Goal: Task Accomplishment & Management: Use online tool/utility

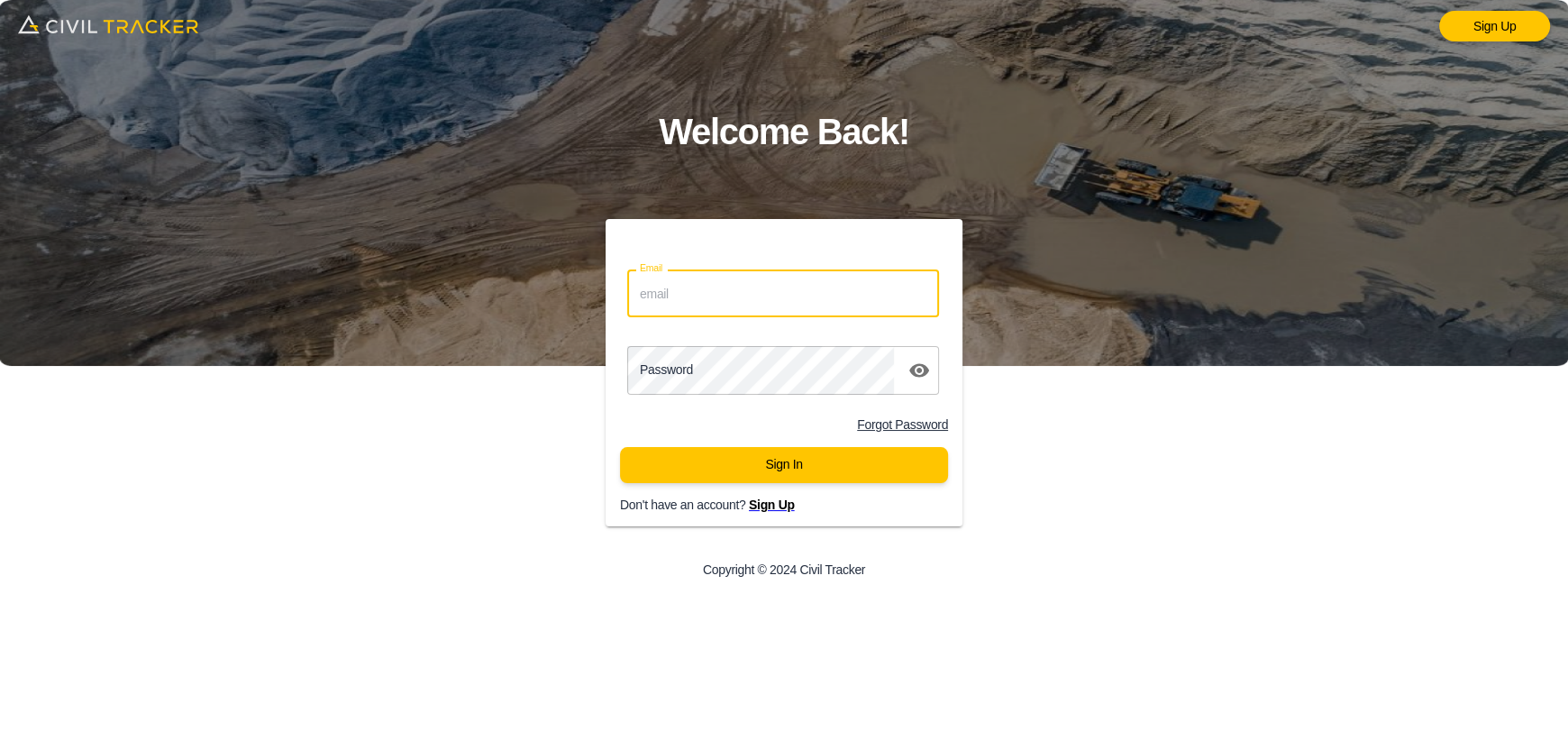
type input "[EMAIL_ADDRESS][DOMAIN_NAME]"
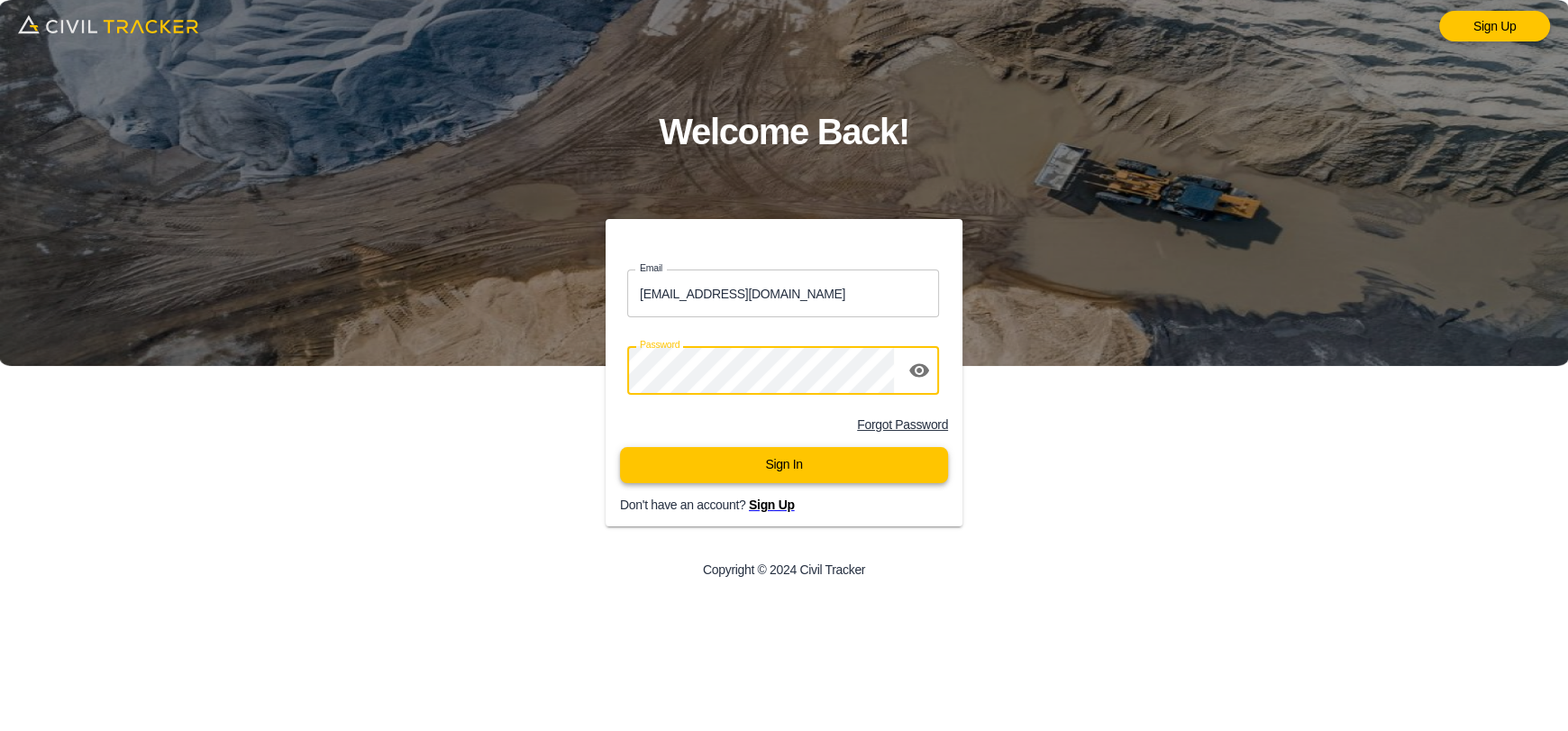
click at [778, 462] on button "Sign In" at bounding box center [784, 465] width 328 height 36
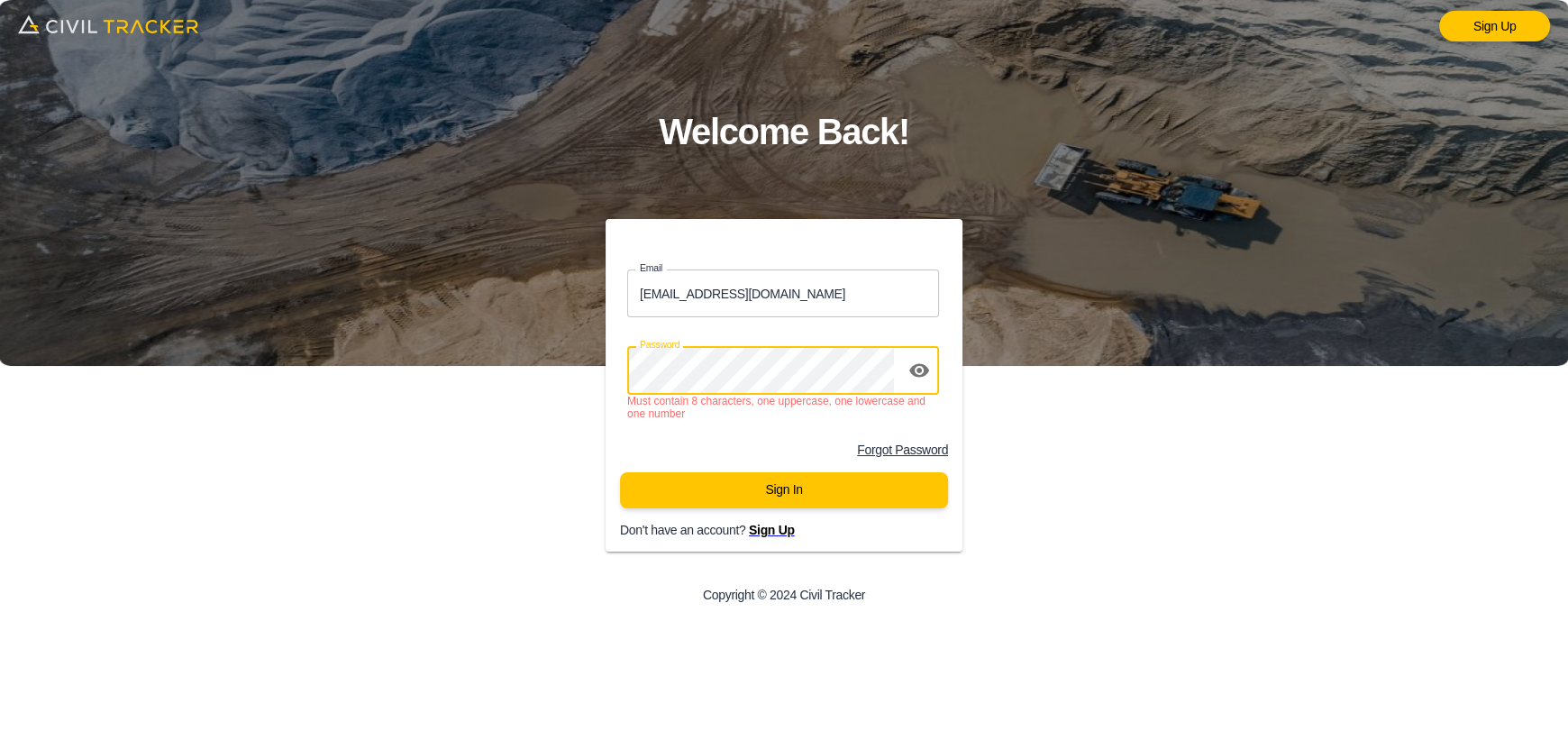
click at [296, 393] on div "Sign Up Welcome Back! Email [EMAIL_ADDRESS][DOMAIN_NAME] Email Password passwor…" at bounding box center [784, 366] width 1568 height 731
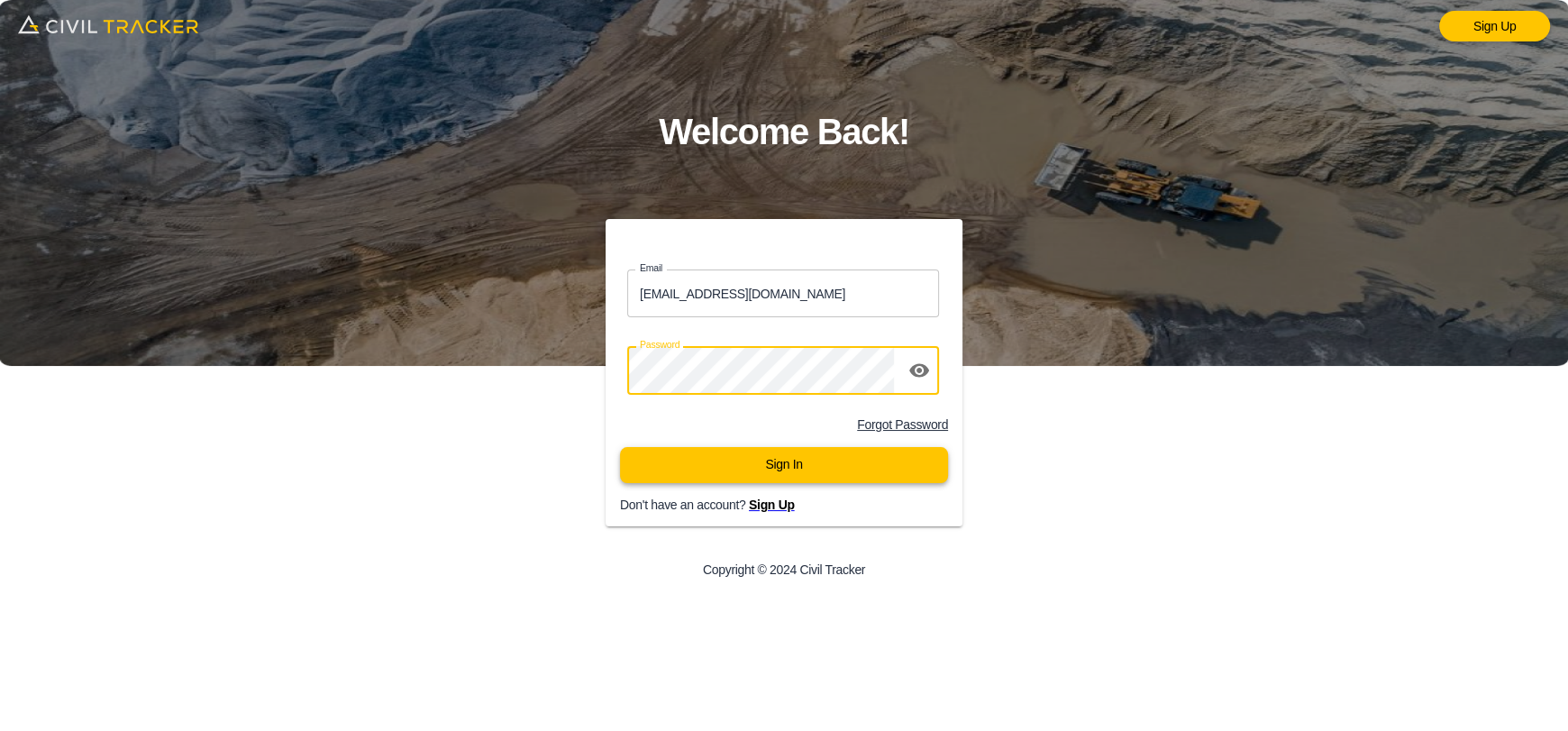
click at [825, 459] on button "Sign In" at bounding box center [784, 465] width 328 height 36
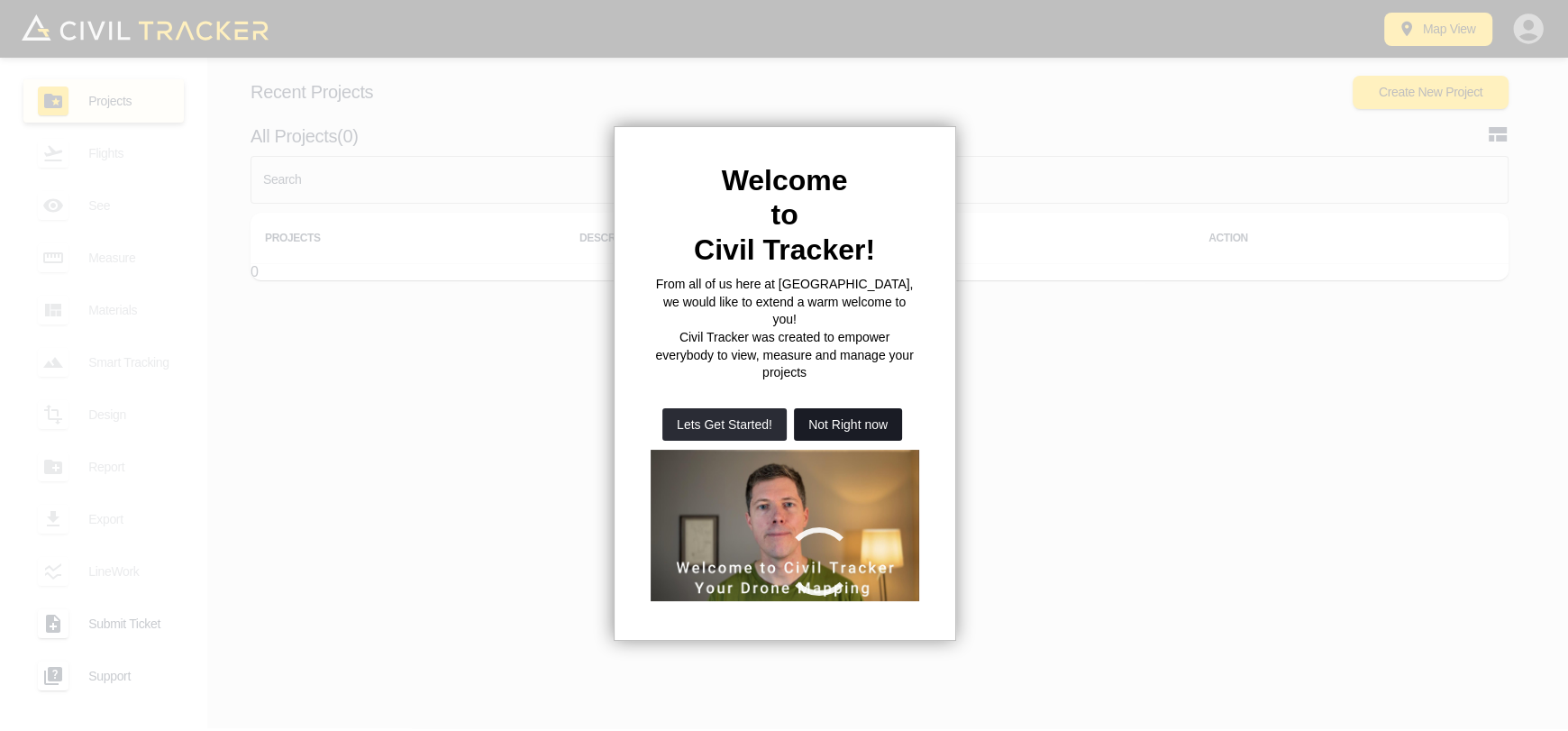
click at [825, 408] on button "Not Right now" at bounding box center [848, 424] width 108 height 32
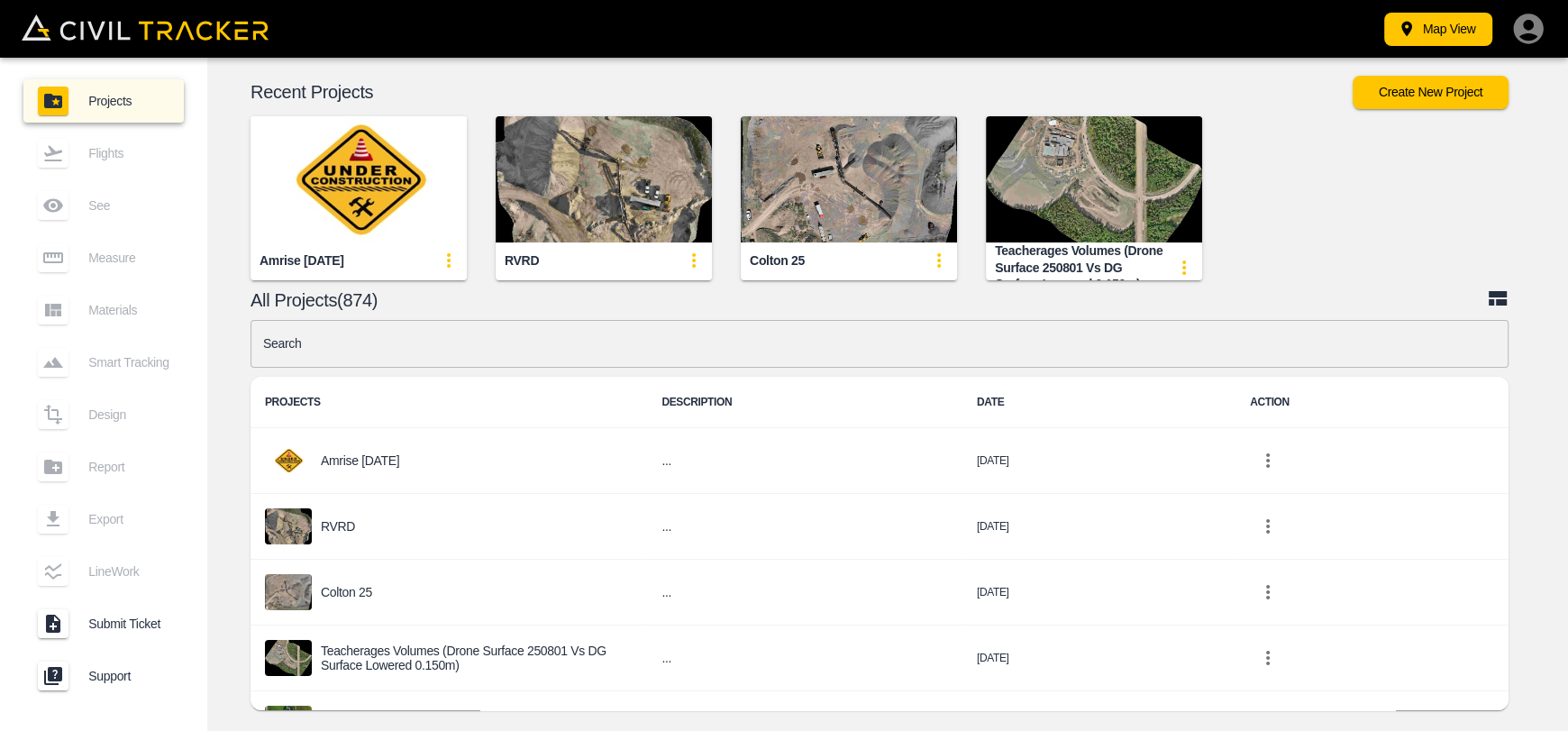
click at [323, 178] on img "button" at bounding box center [359, 179] width 217 height 126
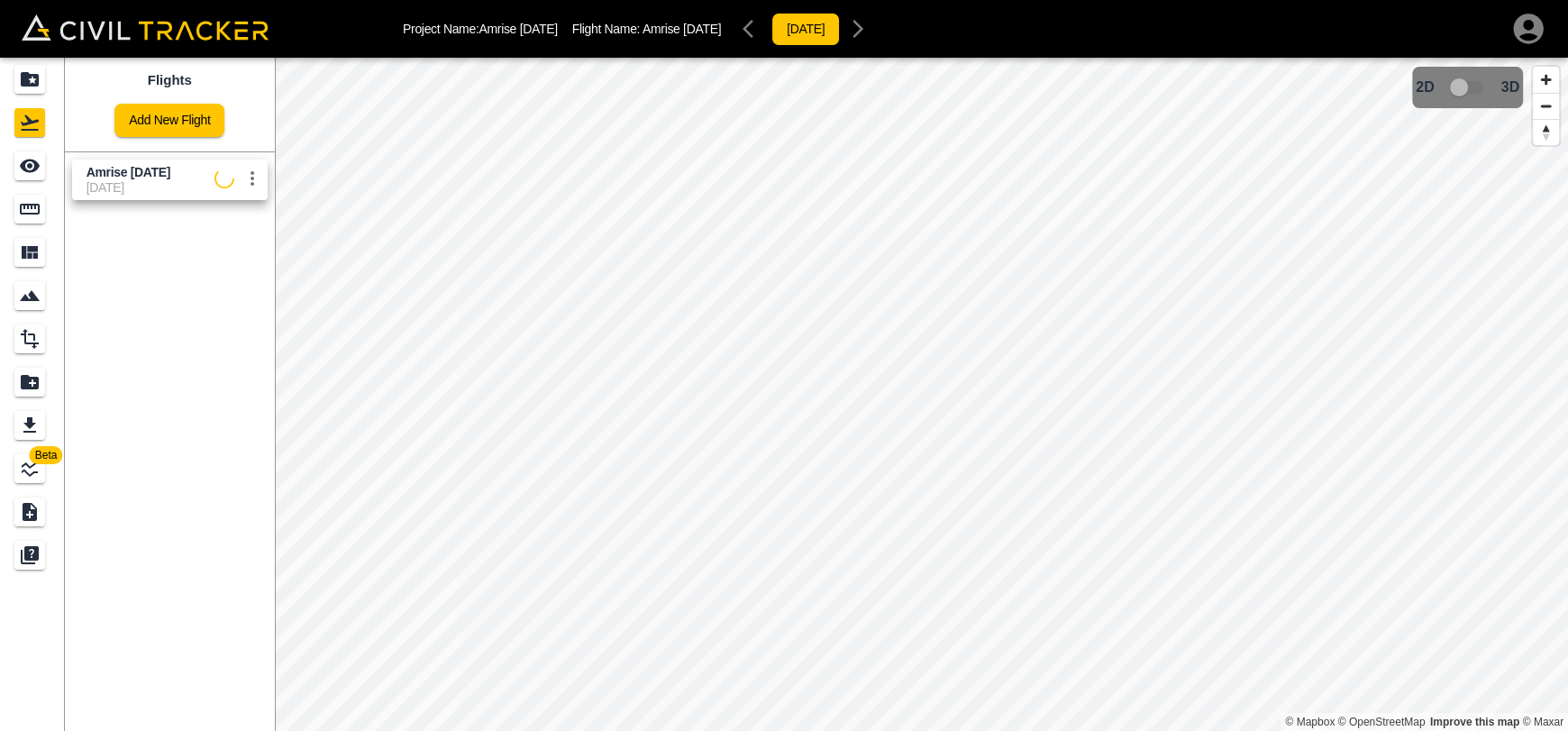
drag, startPoint x: 89, startPoint y: 182, endPoint x: 69, endPoint y: 179, distance: 20.2
click at [89, 183] on span "[DATE]" at bounding box center [151, 187] width 128 height 14
click at [0, 165] on link at bounding box center [32, 166] width 65 height 43
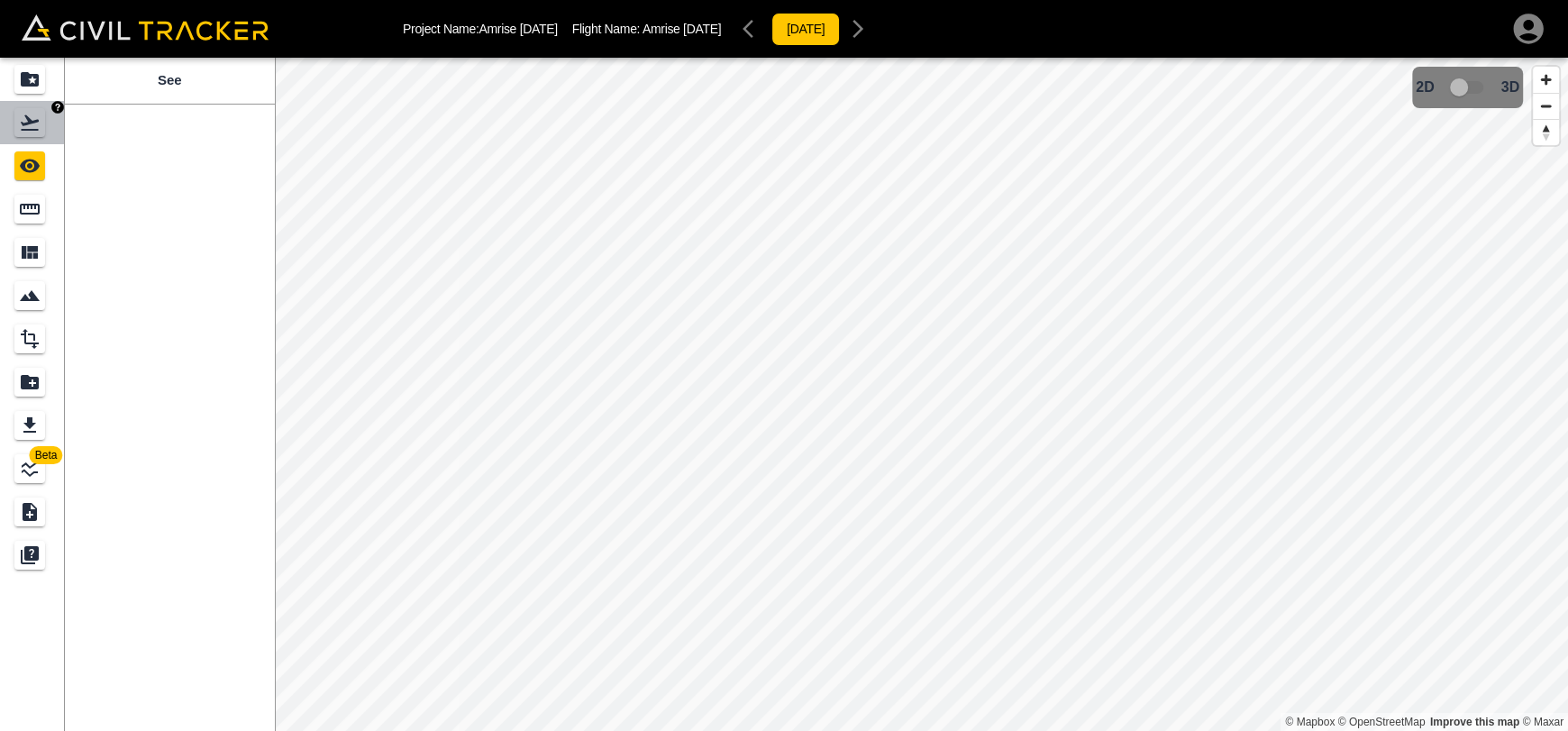
click at [36, 133] on div "Flights" at bounding box center [29, 122] width 31 height 29
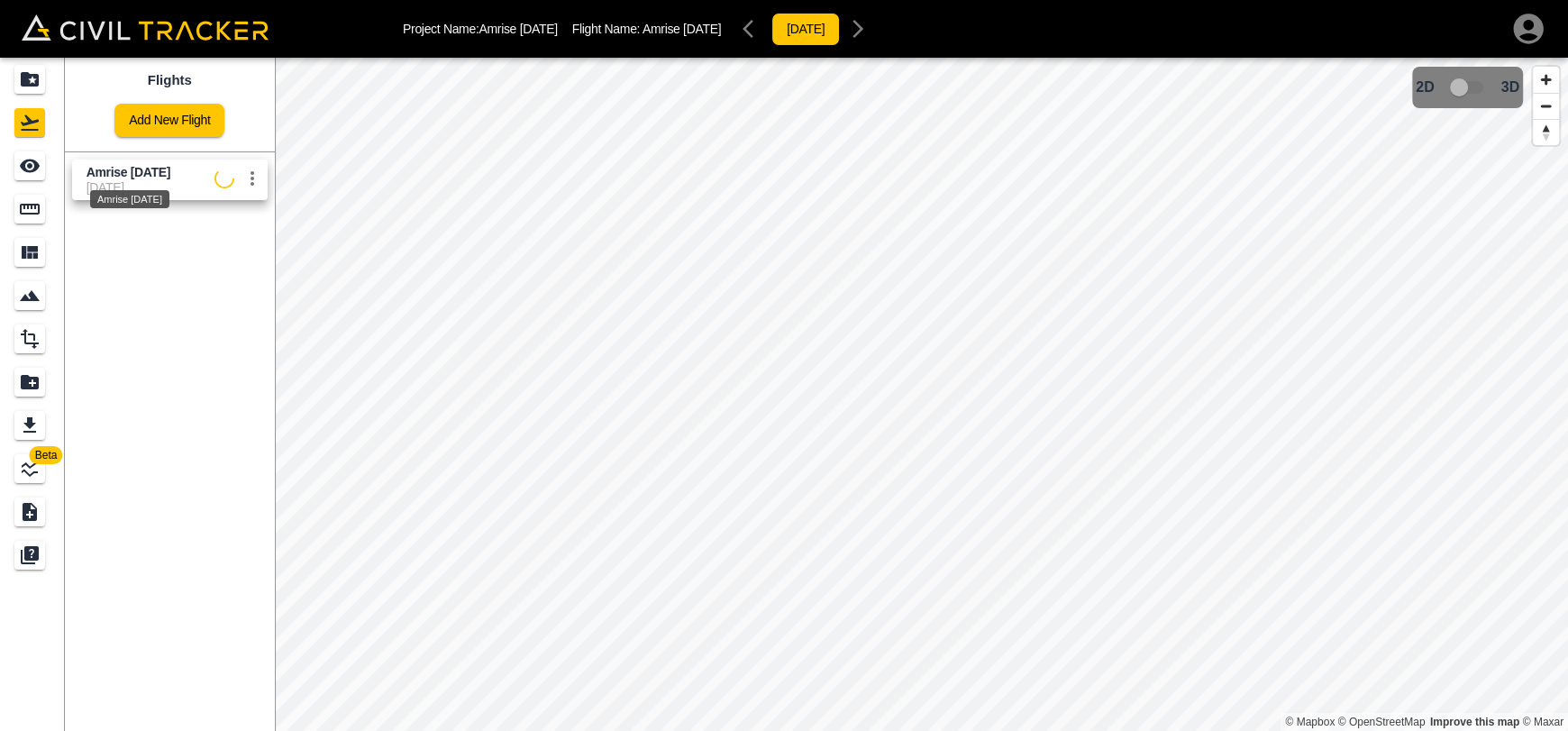
click at [121, 181] on div "Amrise [DATE]" at bounding box center [130, 194] width 83 height 32
click at [29, 174] on icon "See" at bounding box center [29, 166] width 22 height 22
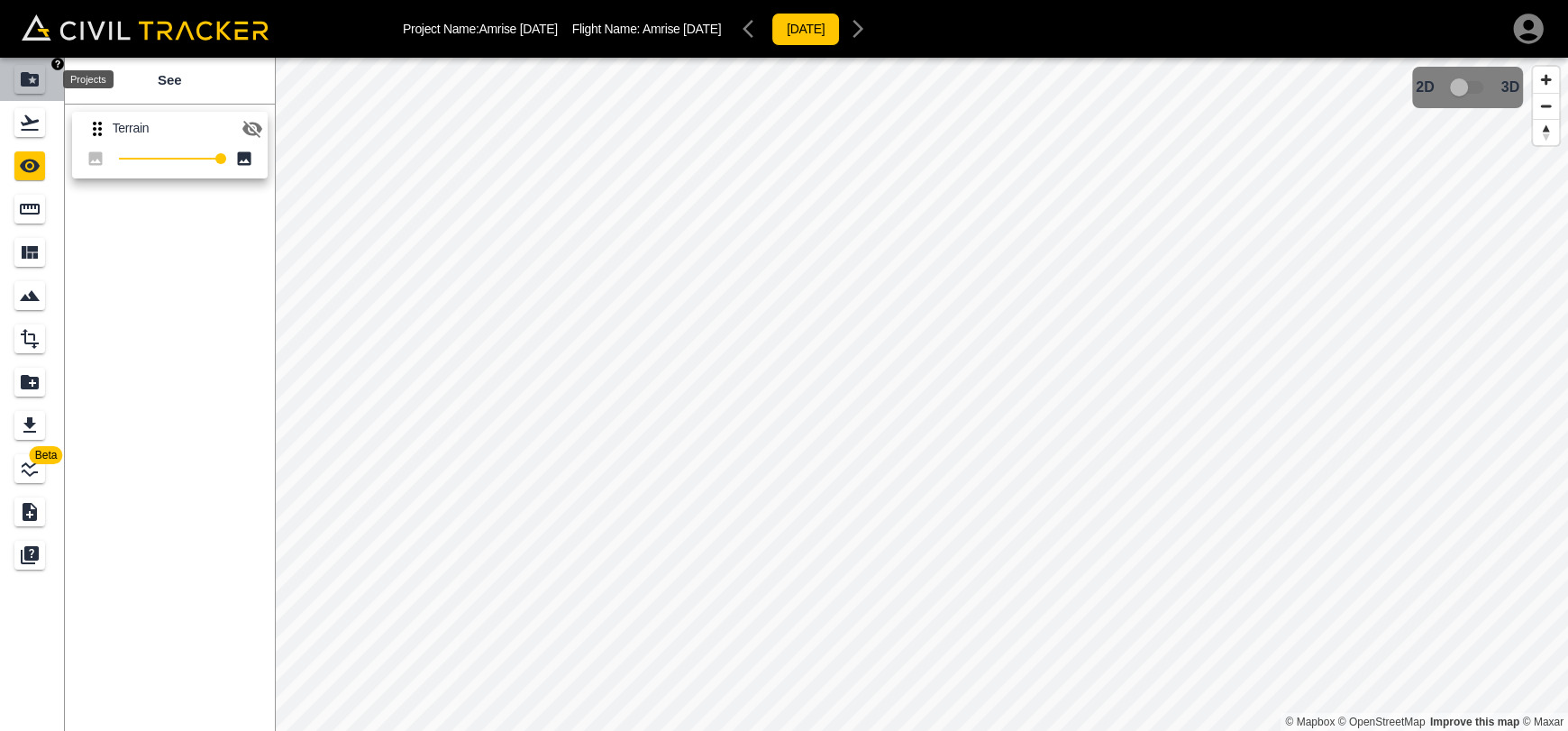
click at [29, 86] on icon "Projects" at bounding box center [29, 79] width 18 height 14
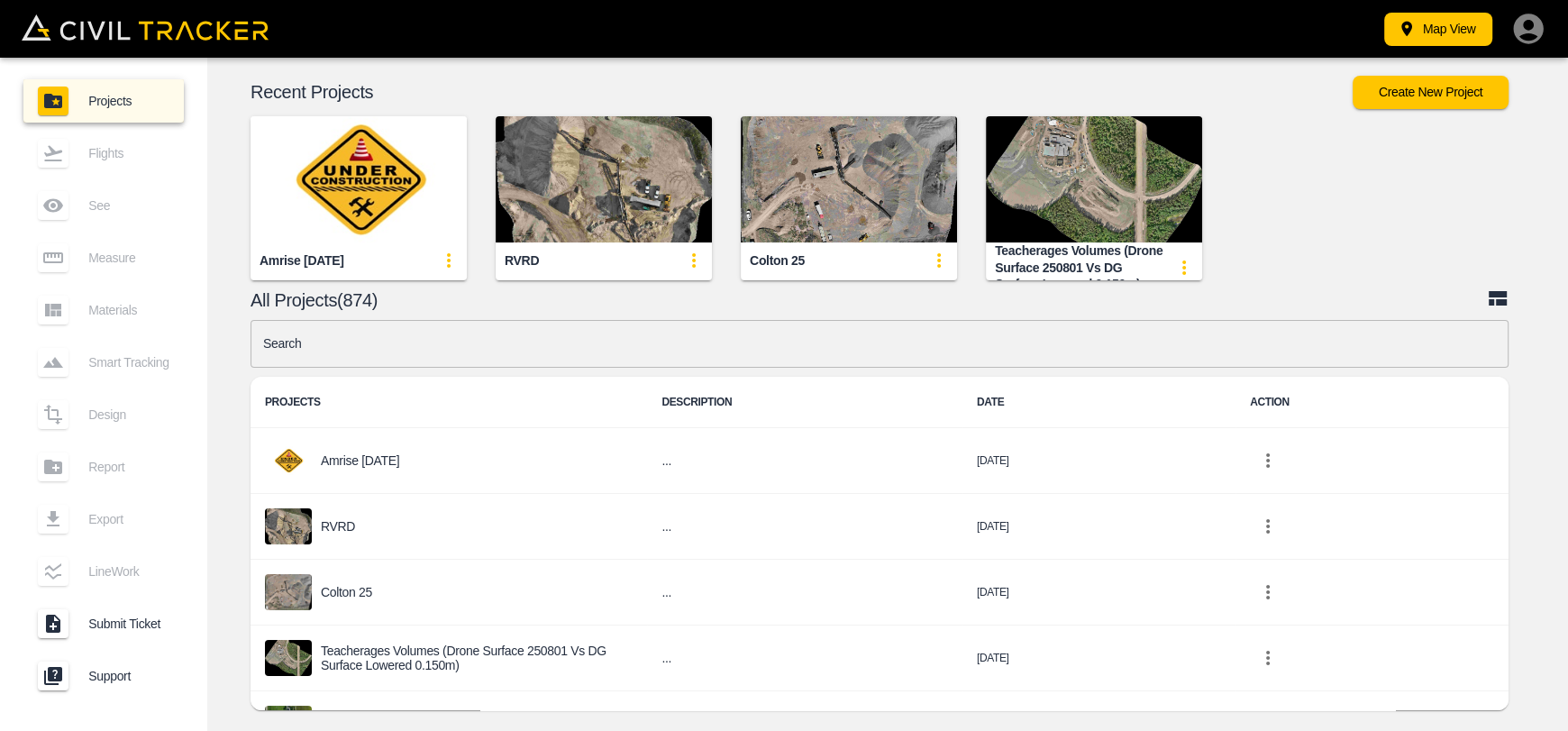
click at [432, 173] on img "button" at bounding box center [359, 179] width 217 height 126
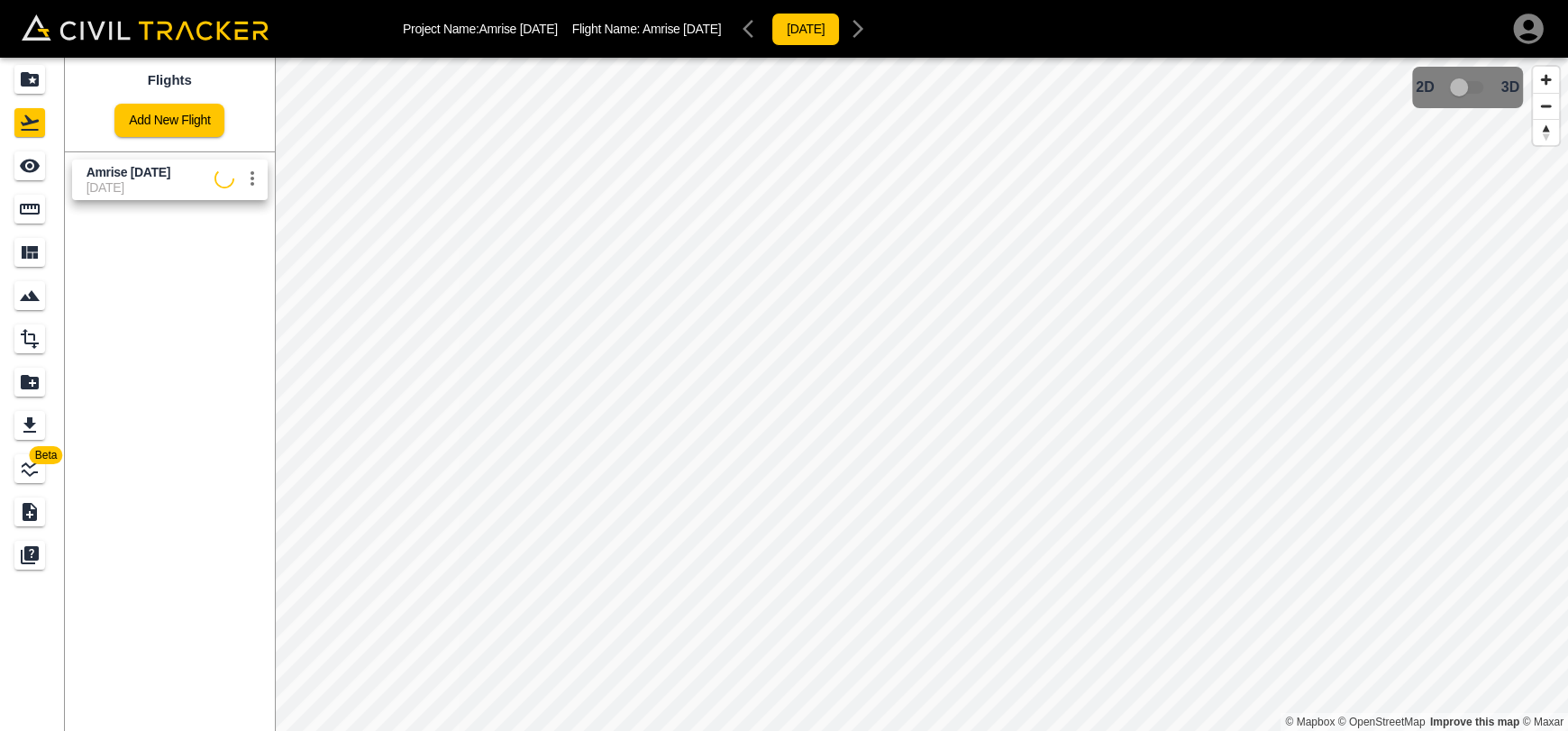
drag, startPoint x: 178, startPoint y: 191, endPoint x: 170, endPoint y: 189, distance: 8.2
click at [174, 190] on span "[DATE]" at bounding box center [151, 187] width 128 height 14
drag, startPoint x: 48, startPoint y: 167, endPoint x: 68, endPoint y: 165, distance: 20.1
click at [49, 167] on div "See" at bounding box center [32, 166] width 36 height 29
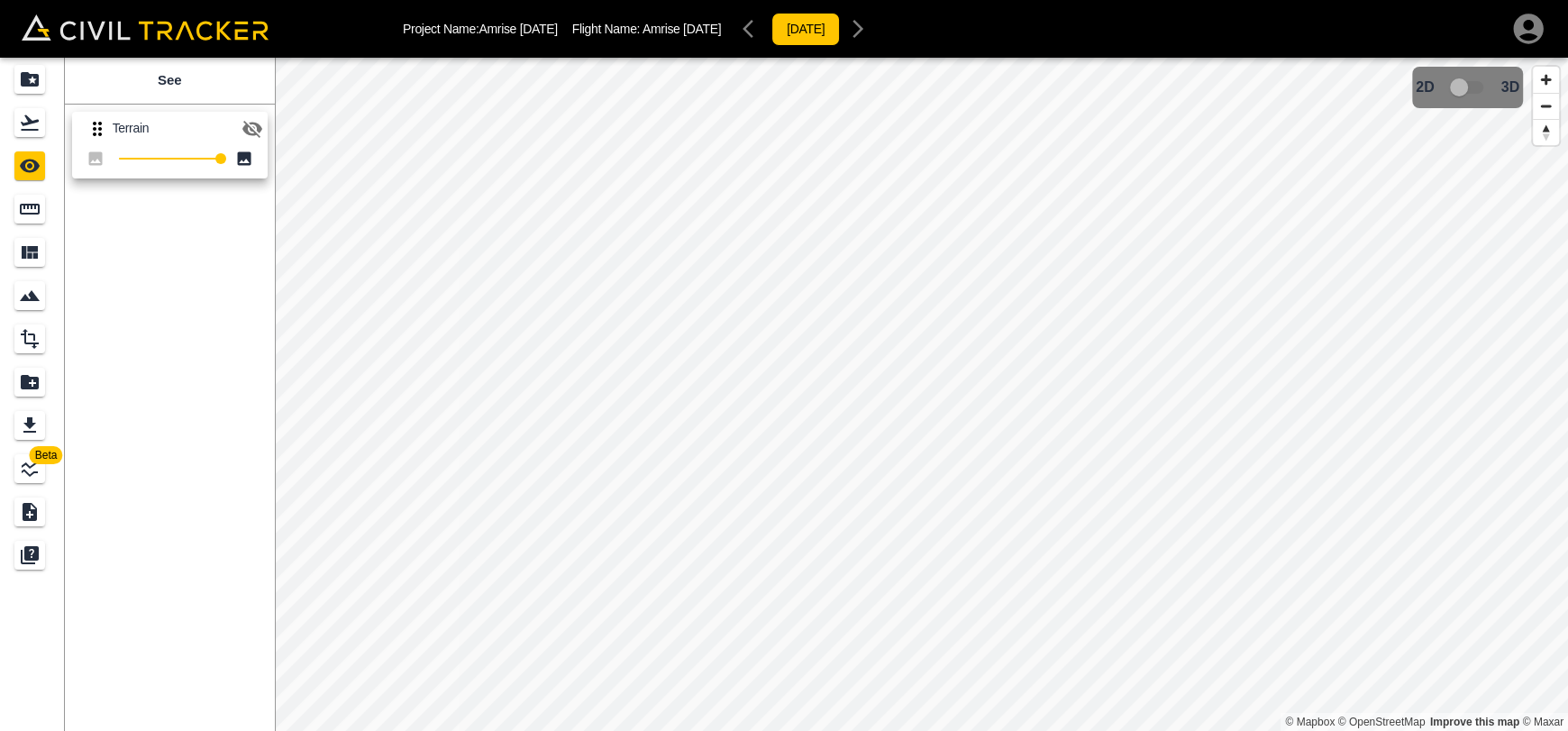
click at [262, 125] on icon "button" at bounding box center [251, 128] width 22 height 22
click at [24, 125] on icon "Flights" at bounding box center [29, 122] width 22 height 22
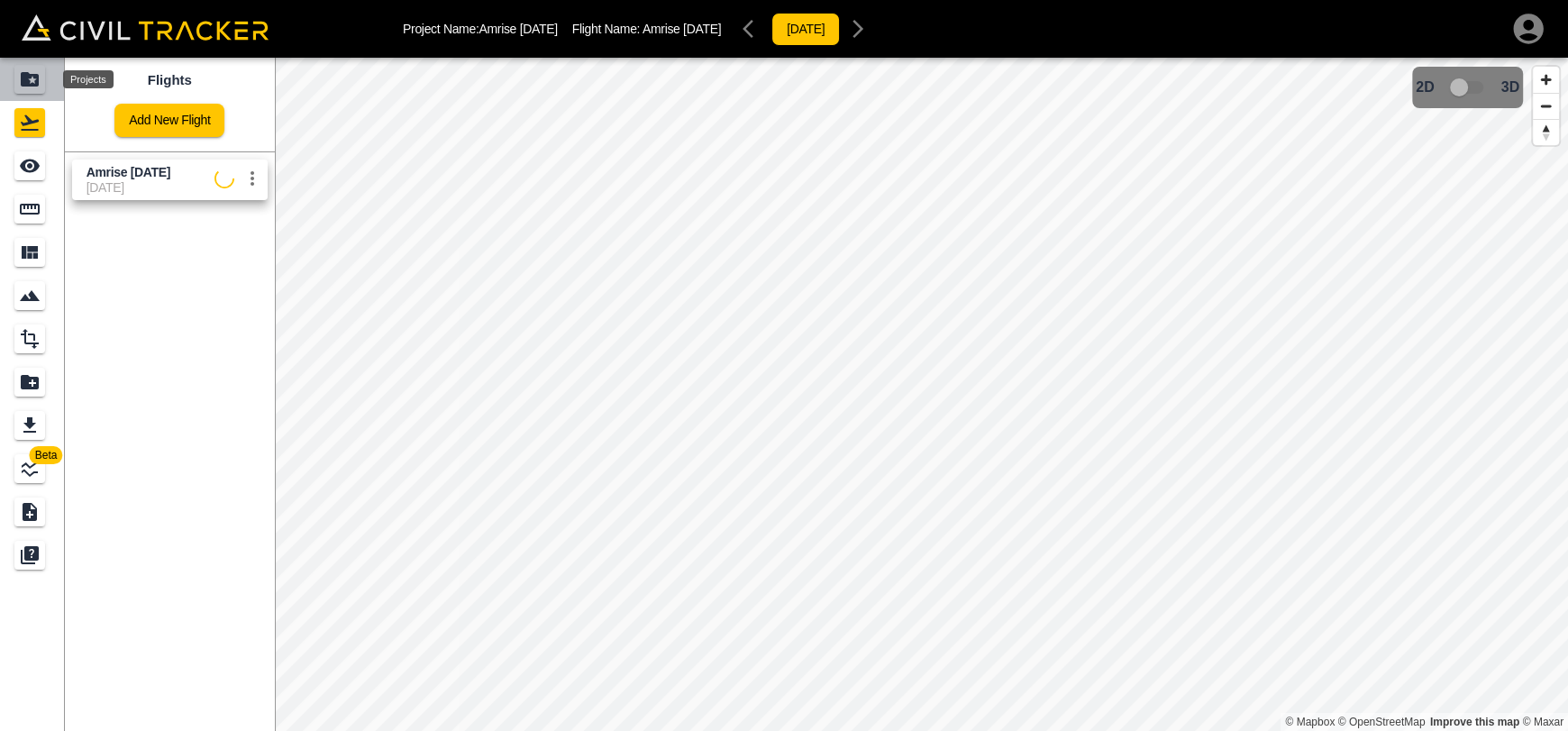
click at [24, 79] on icon "Projects" at bounding box center [29, 79] width 18 height 14
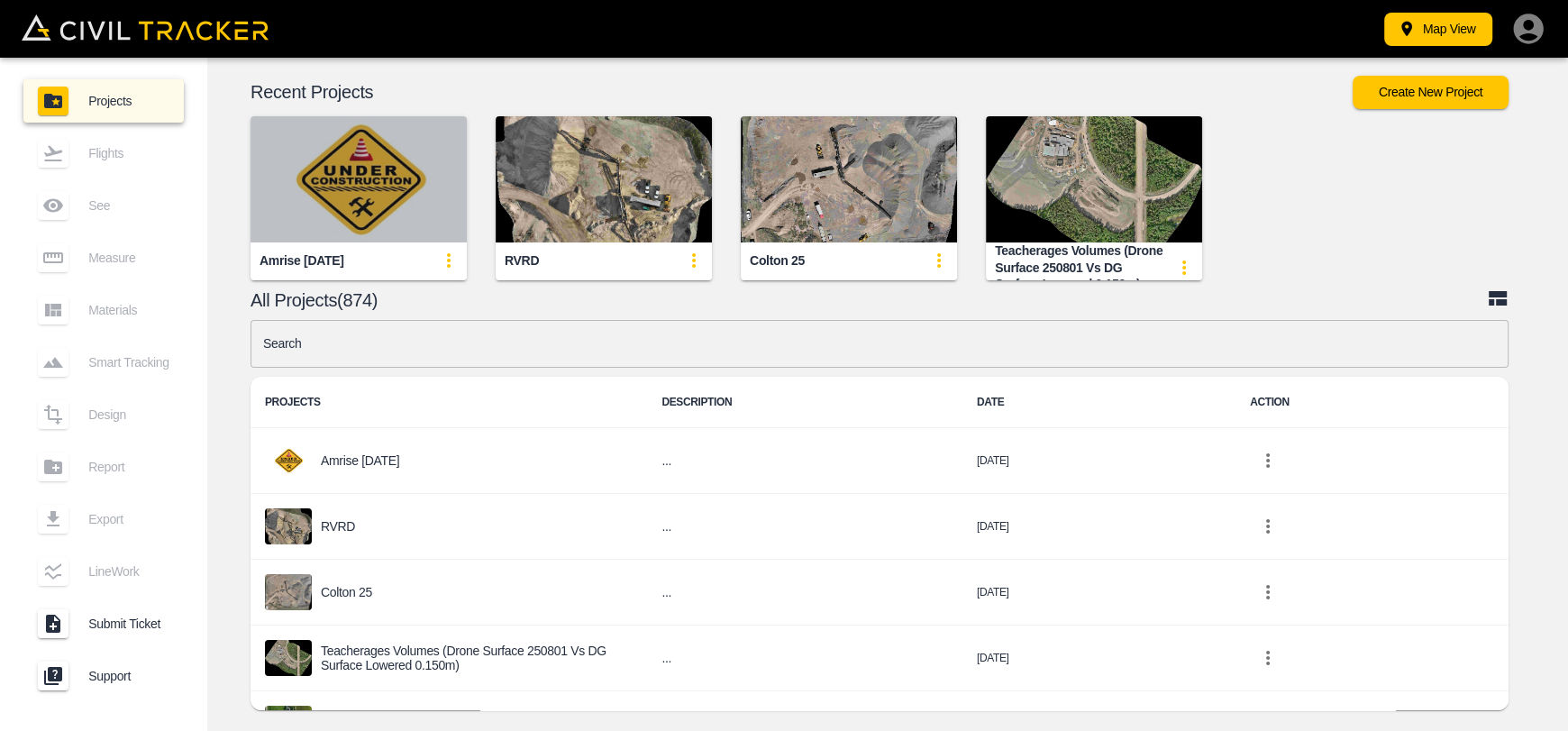
click at [407, 211] on img "button" at bounding box center [359, 179] width 217 height 126
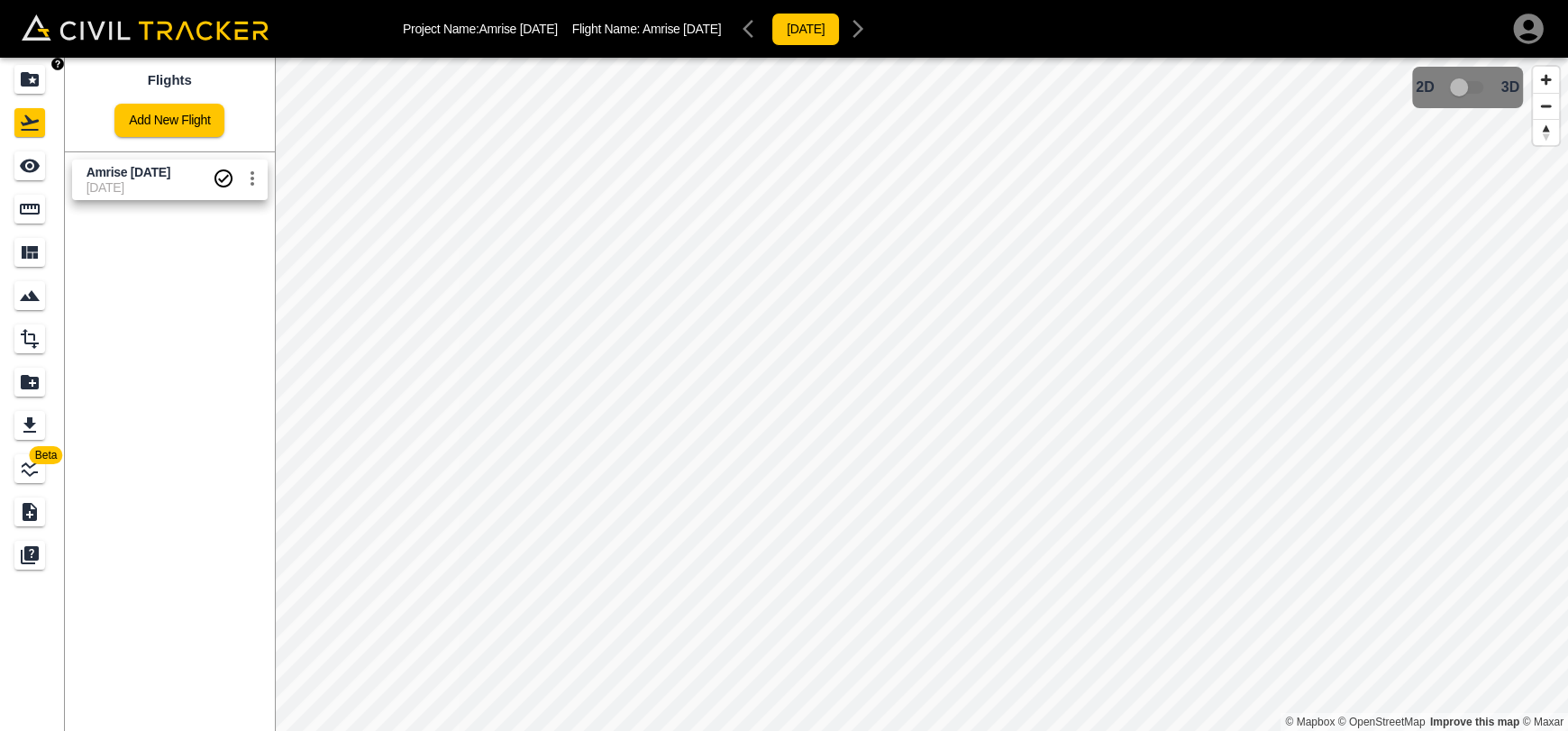
click at [23, 79] on icon "Projects" at bounding box center [29, 79] width 18 height 14
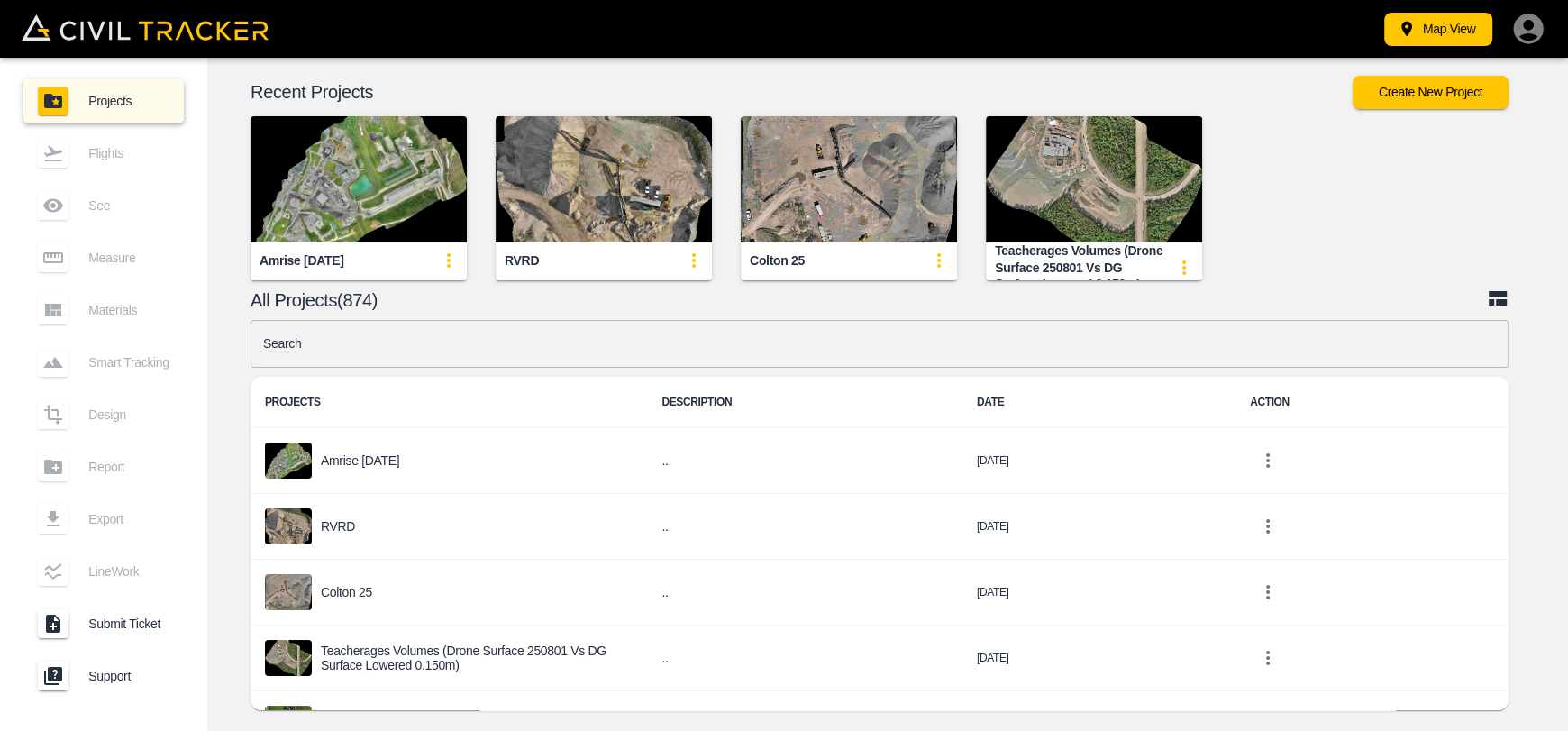
click at [359, 185] on img "button" at bounding box center [359, 179] width 217 height 126
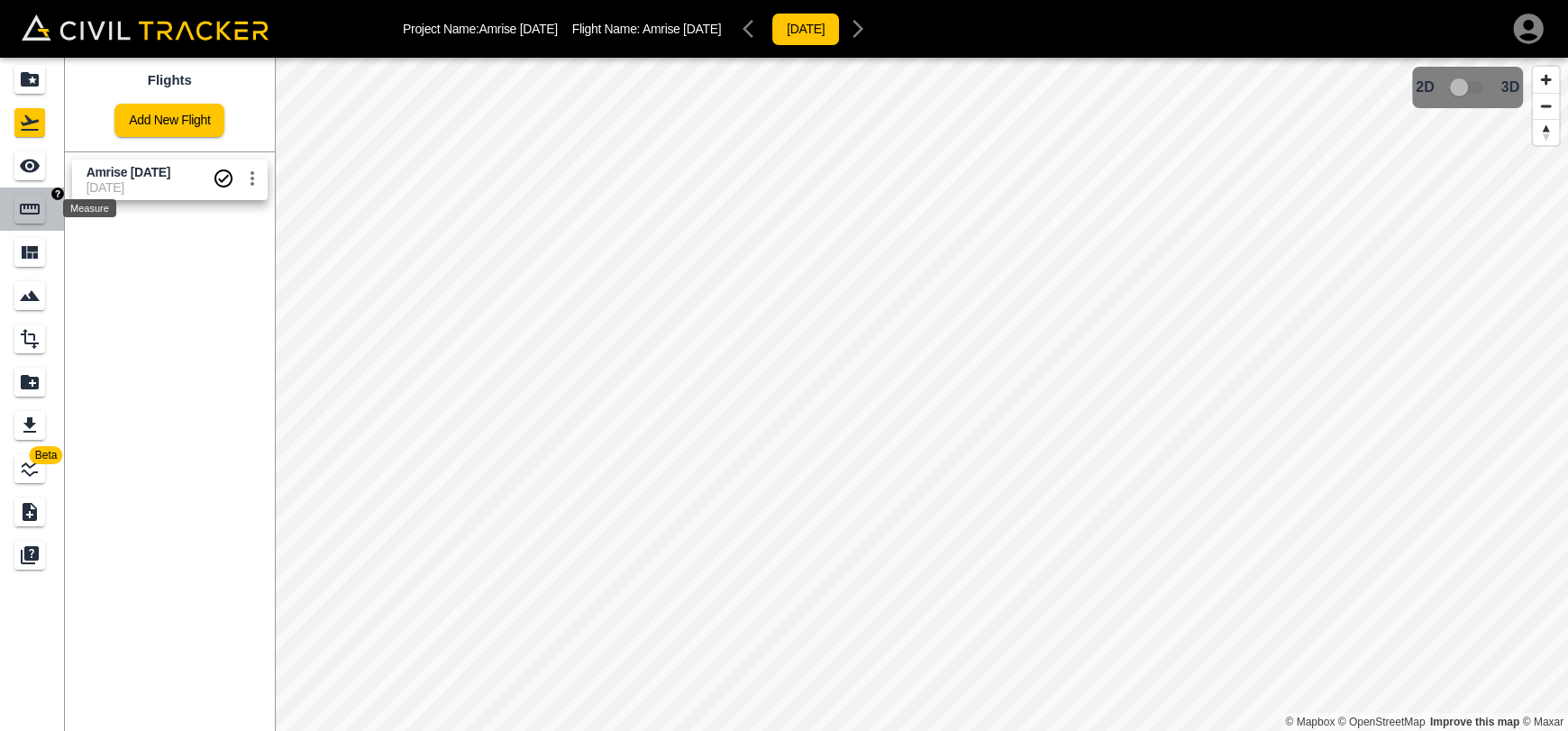
click at [34, 210] on icon "Measure" at bounding box center [29, 209] width 22 height 22
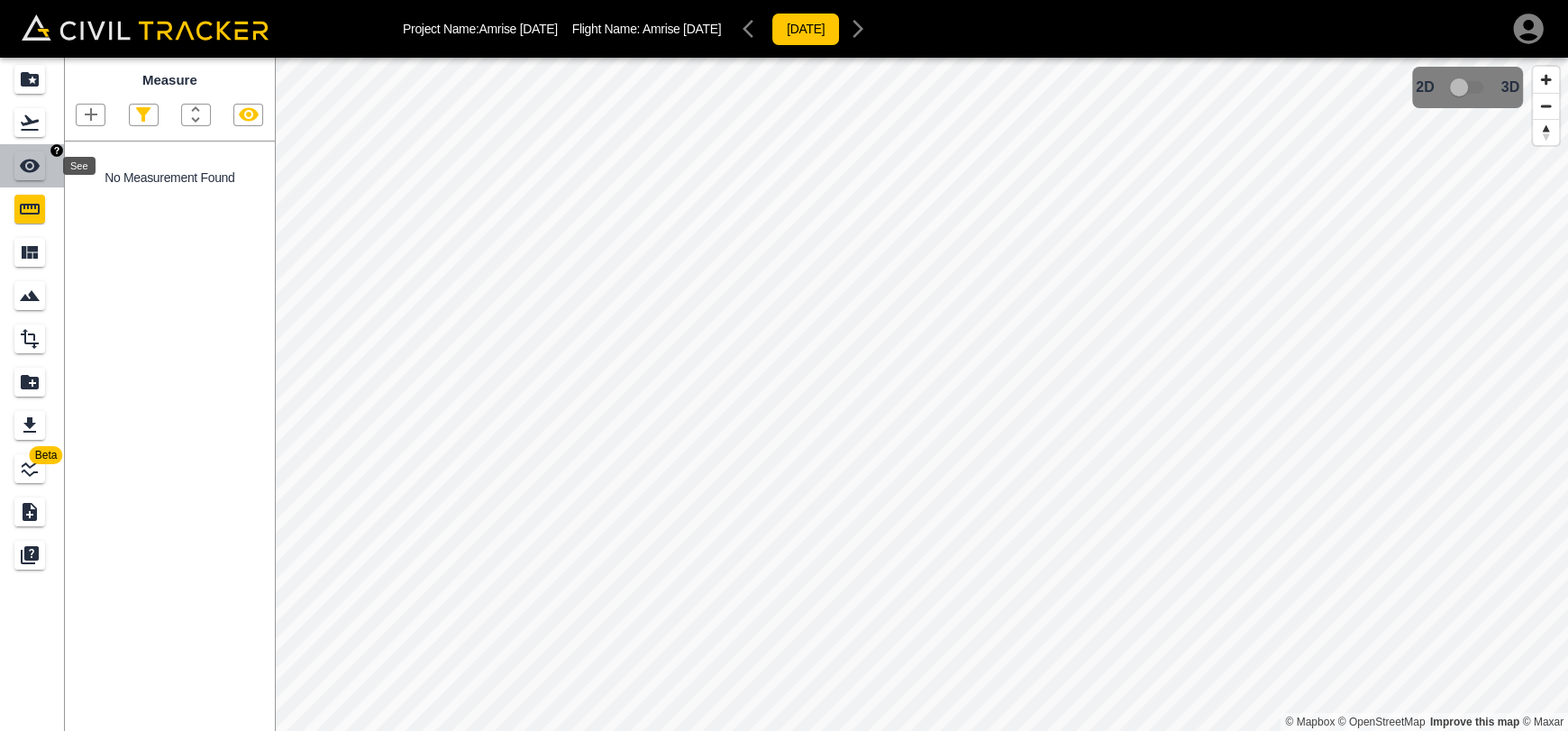
drag, startPoint x: 23, startPoint y: 168, endPoint x: 32, endPoint y: 168, distance: 9.0
click at [22, 169] on icon "See" at bounding box center [29, 166] width 22 height 22
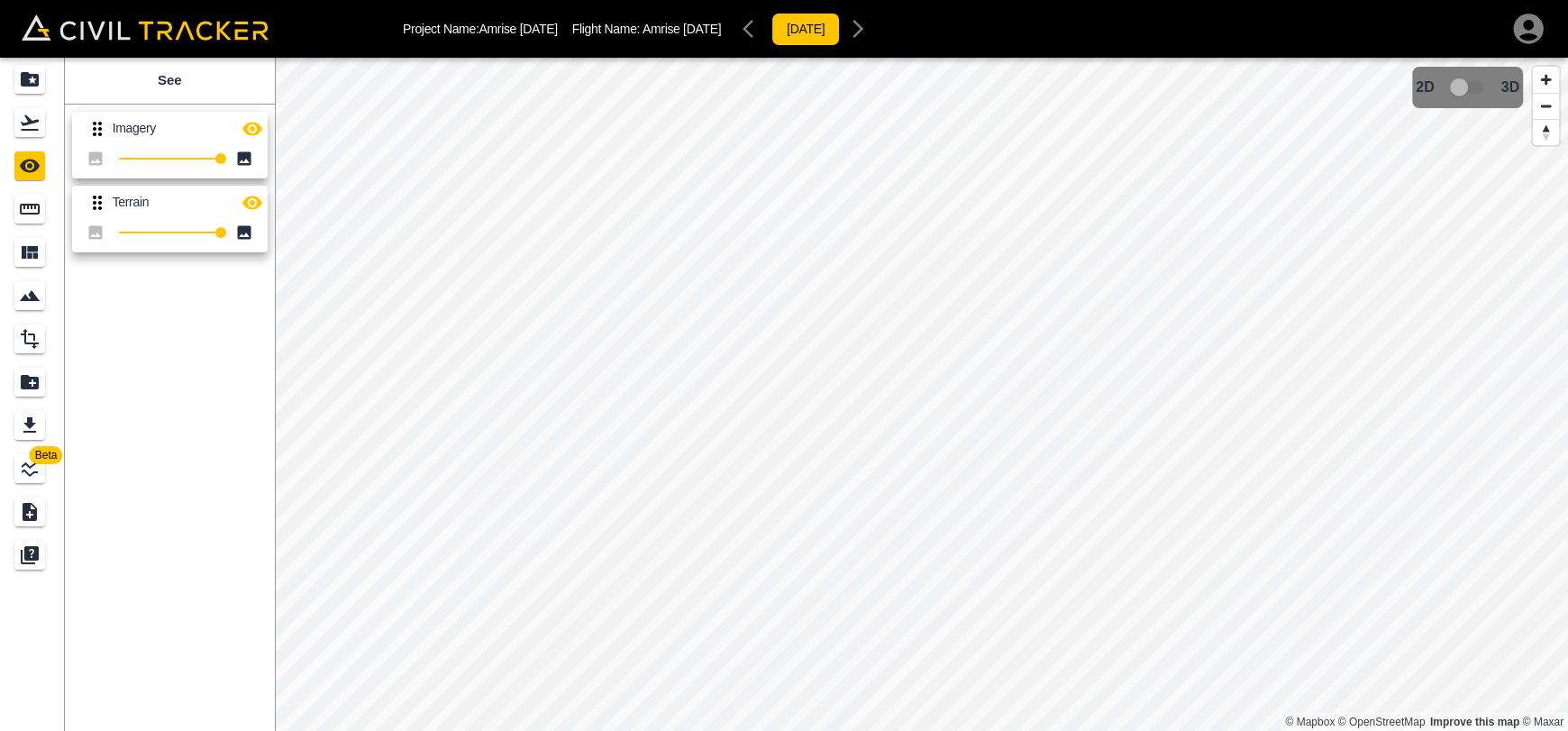
click at [244, 128] on icon "button" at bounding box center [251, 128] width 20 height 13
click at [29, 219] on div "Measure" at bounding box center [29, 209] width 31 height 29
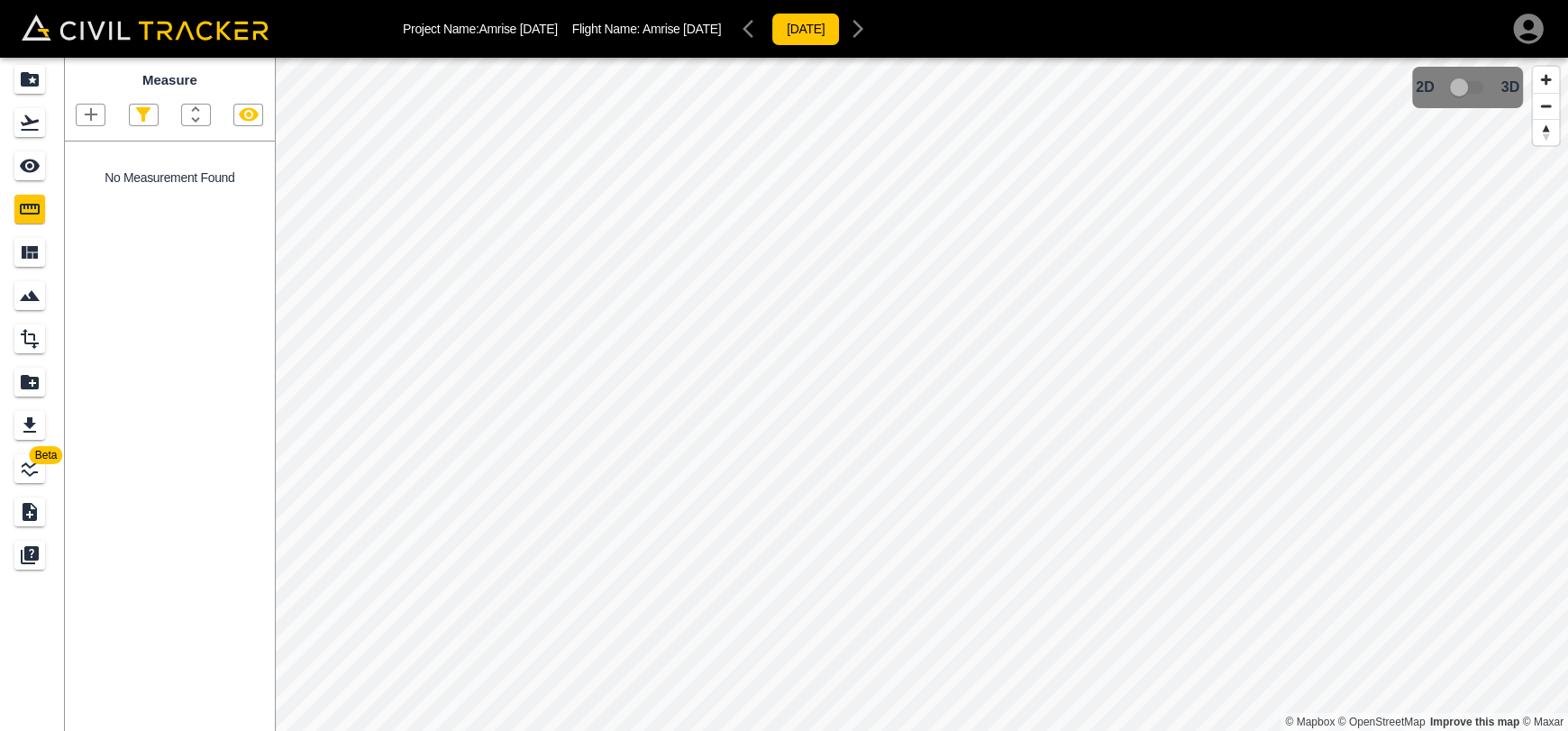
click at [90, 124] on icon "button" at bounding box center [90, 114] width 22 height 22
click at [94, 151] on li "Point" at bounding box center [68, 147] width 108 height 27
click at [97, 115] on icon "button" at bounding box center [90, 114] width 22 height 22
click at [94, 144] on li "Point" at bounding box center [68, 147] width 108 height 27
click at [20, 167] on icon "See" at bounding box center [29, 166] width 20 height 13
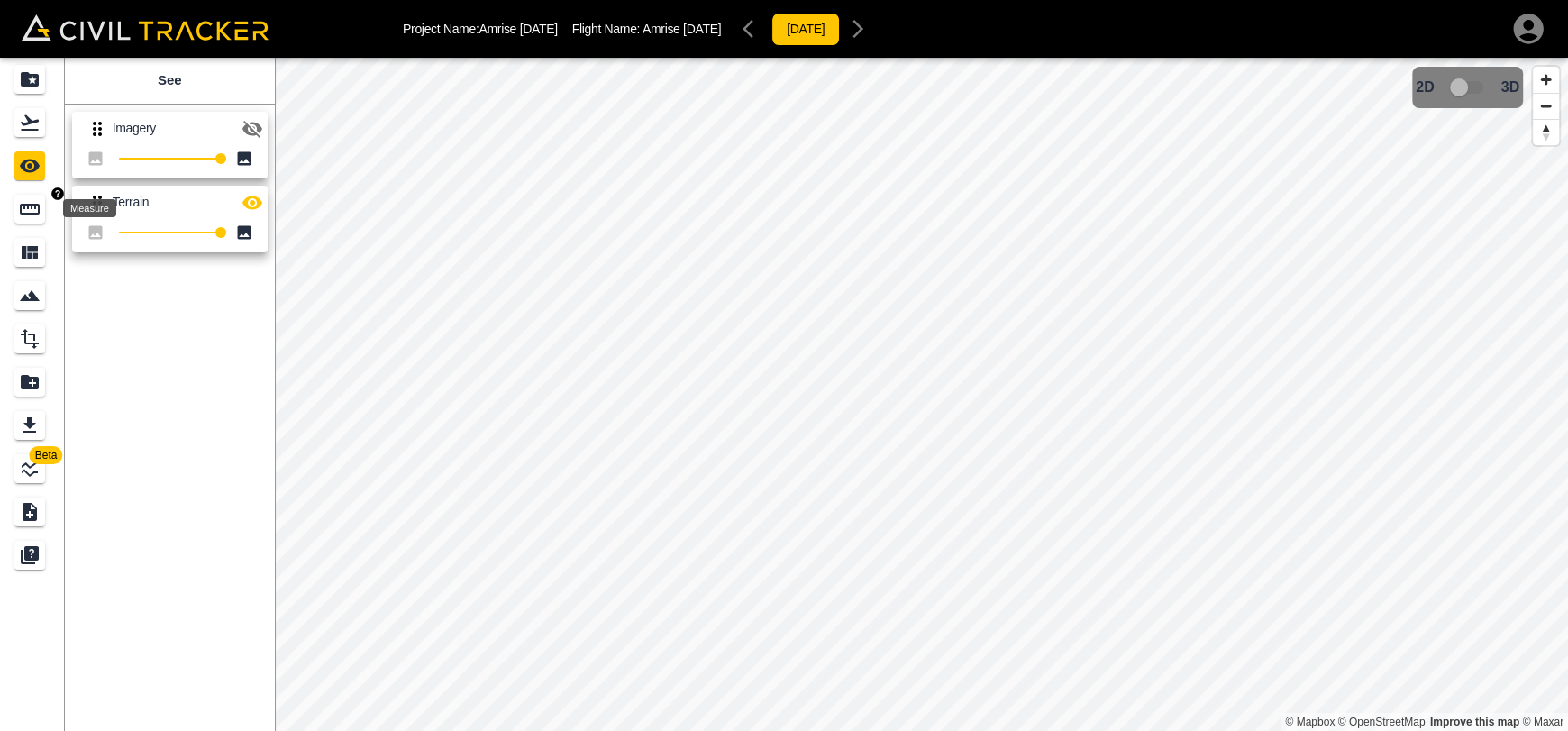
drag, startPoint x: 35, startPoint y: 211, endPoint x: 89, endPoint y: 168, distance: 69.0
click at [36, 211] on icon "Measure" at bounding box center [29, 209] width 22 height 22
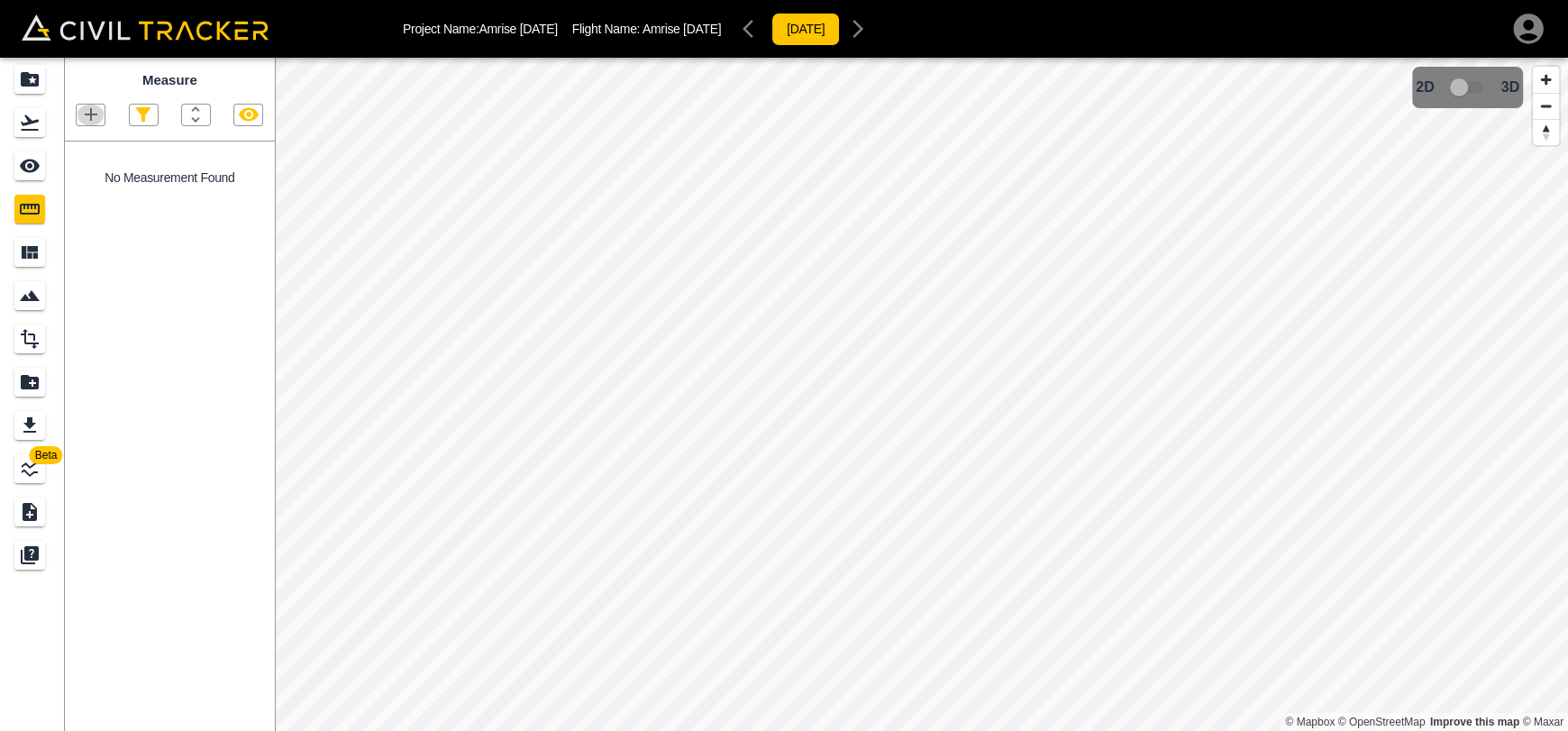
click at [94, 116] on icon "button" at bounding box center [90, 114] width 22 height 22
click at [93, 154] on li "Point" at bounding box center [68, 147] width 108 height 27
click at [17, 125] on div "Flights" at bounding box center [29, 122] width 31 height 29
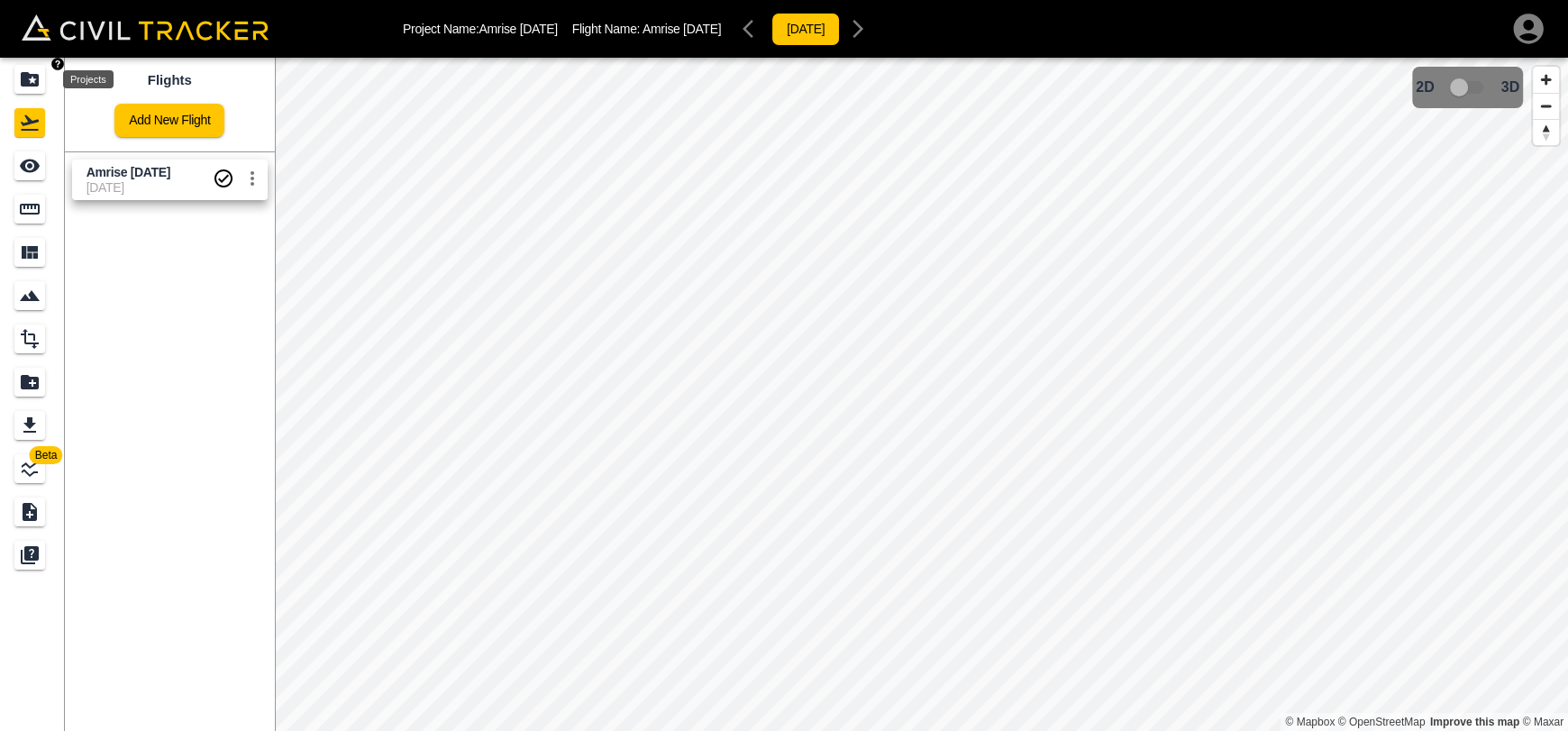
click at [18, 92] on div "Projects" at bounding box center [29, 79] width 31 height 29
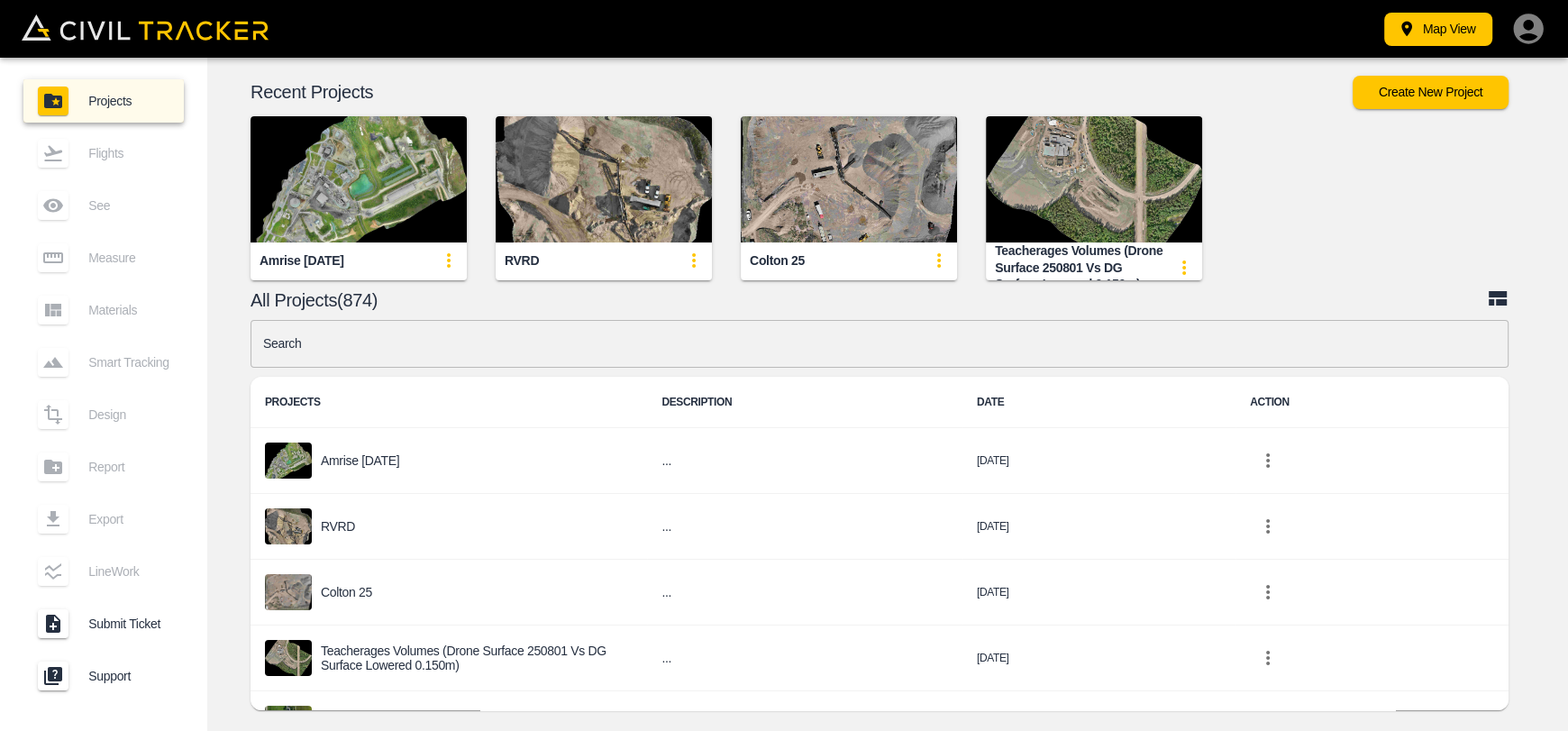
click at [383, 178] on img "button" at bounding box center [359, 179] width 217 height 126
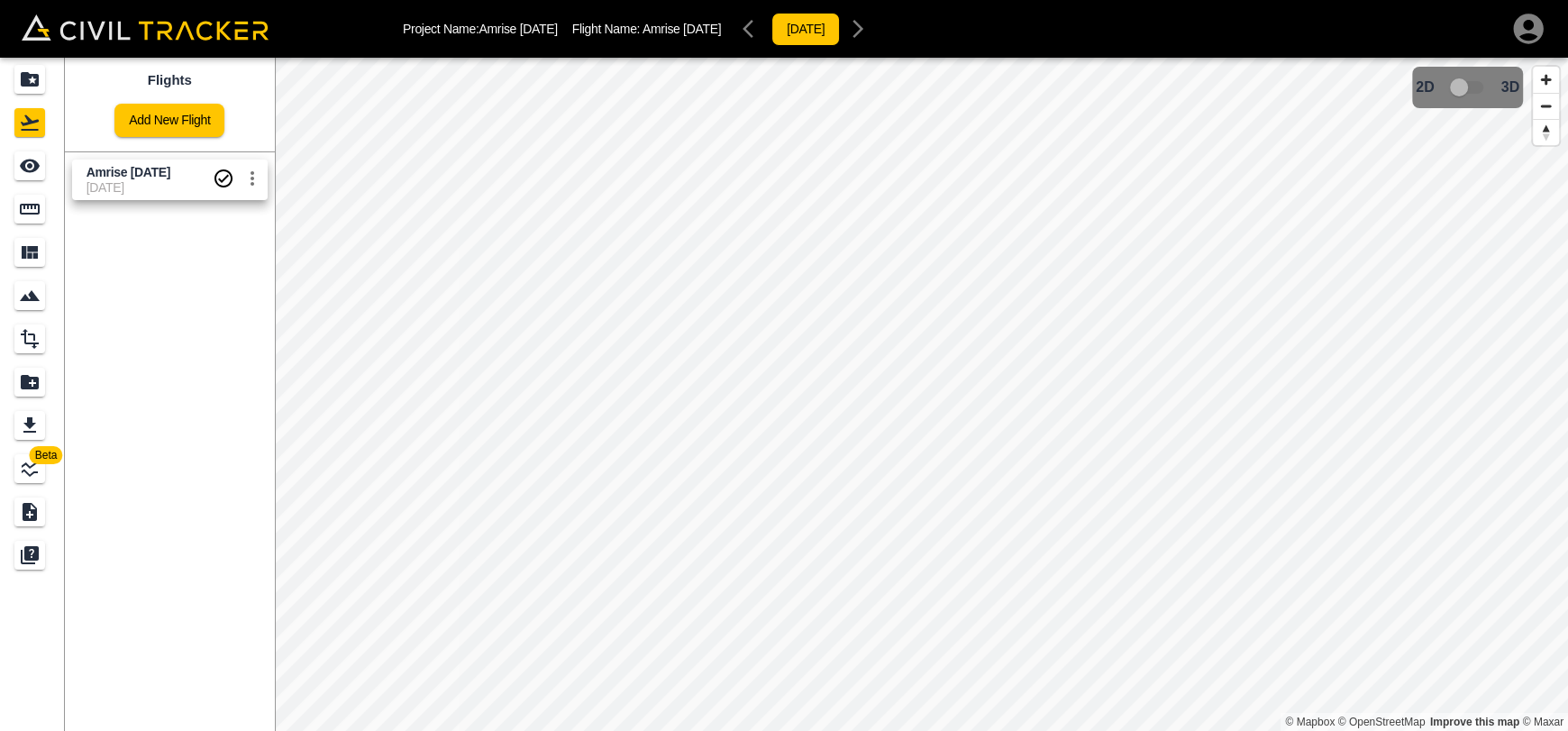
click at [154, 183] on span "[DATE]" at bounding box center [150, 187] width 126 height 14
click at [25, 208] on icon "Measure" at bounding box center [29, 209] width 22 height 22
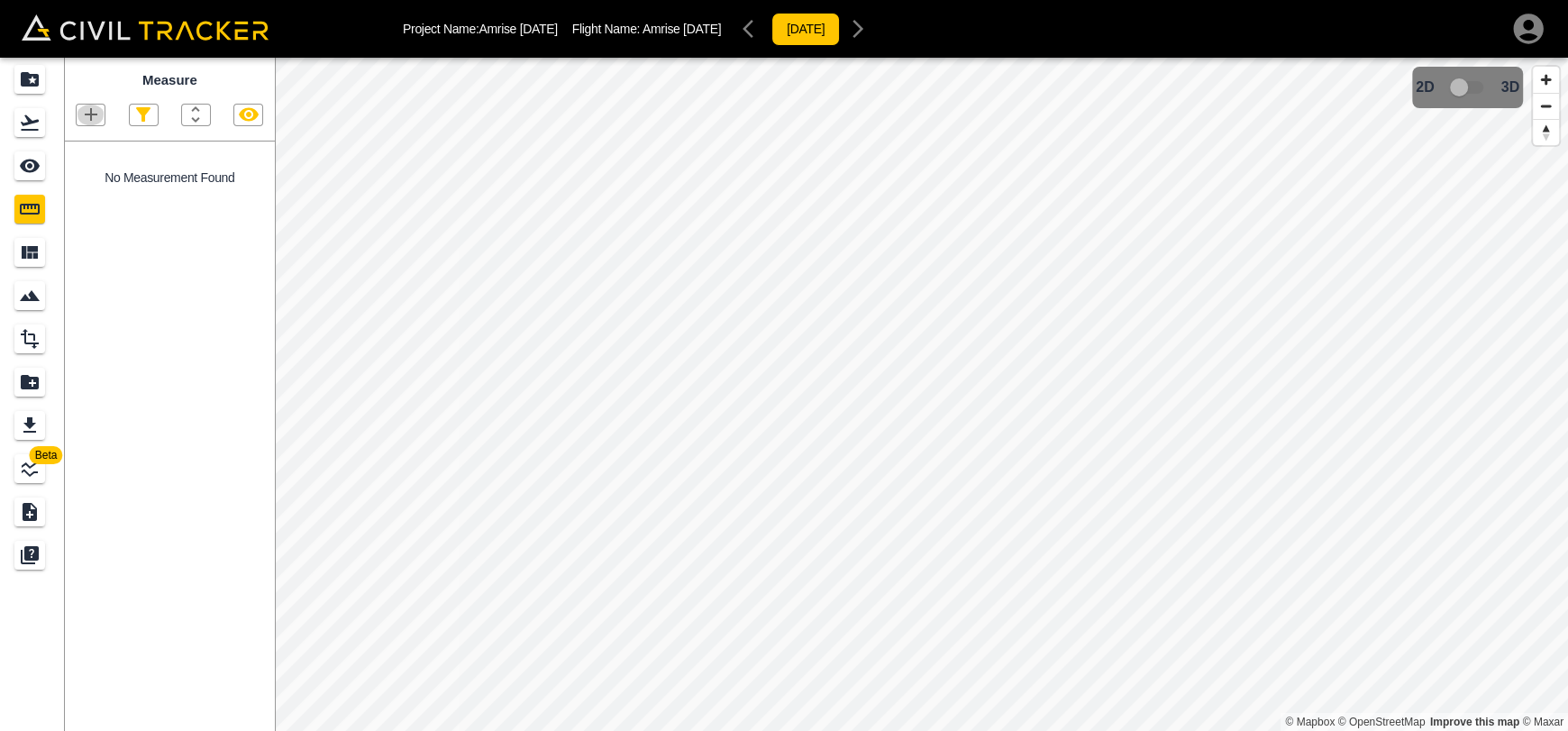
click at [86, 115] on icon "button" at bounding box center [90, 114] width 12 height 12
drag, startPoint x: 104, startPoint y: 151, endPoint x: 640, endPoint y: 329, distance: 564.8
click at [104, 152] on li "Point" at bounding box center [68, 147] width 108 height 27
click at [93, 118] on icon "button" at bounding box center [90, 114] width 22 height 22
click at [69, 149] on p "Point" at bounding box center [78, 146] width 27 height 14
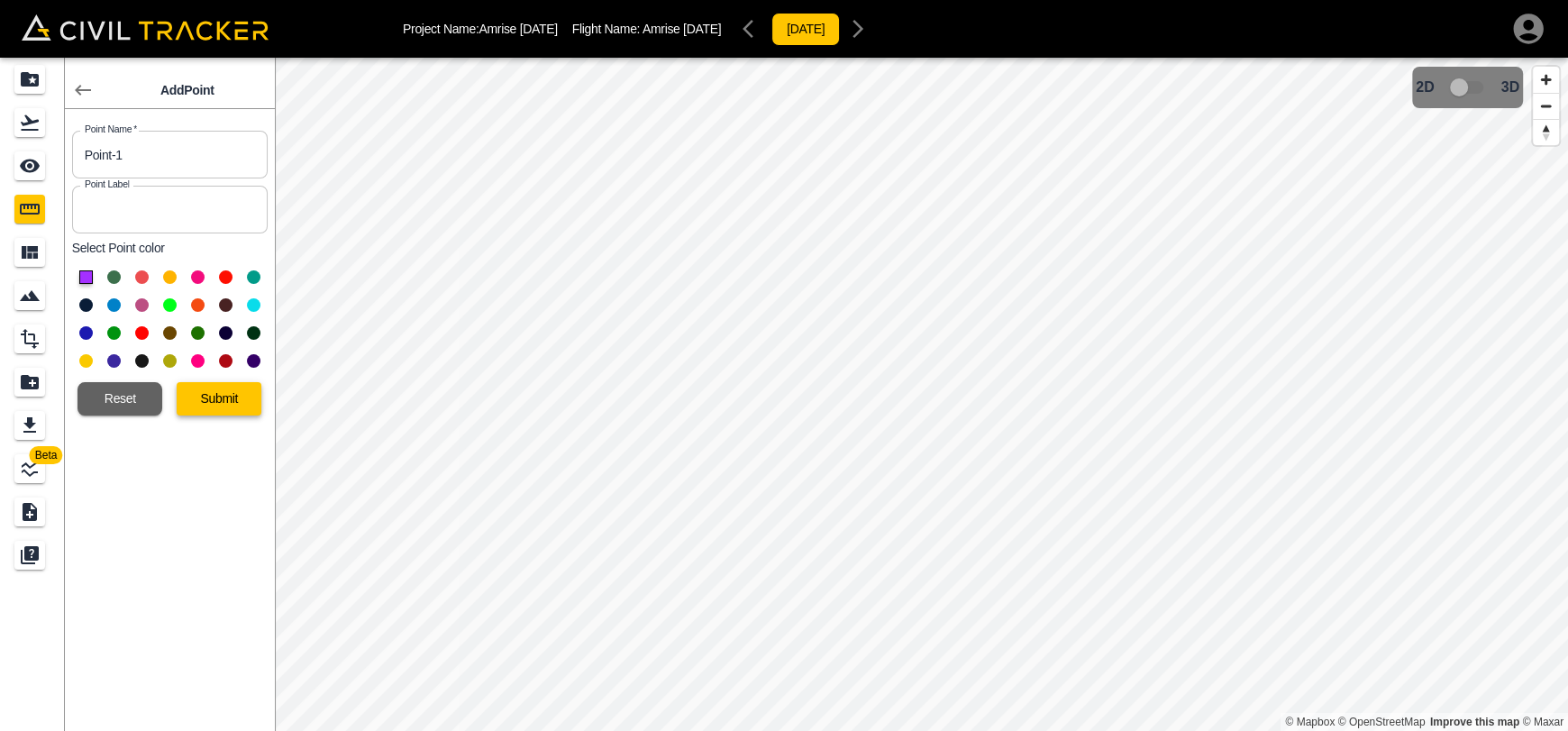
click at [241, 410] on button "Submit" at bounding box center [219, 398] width 85 height 33
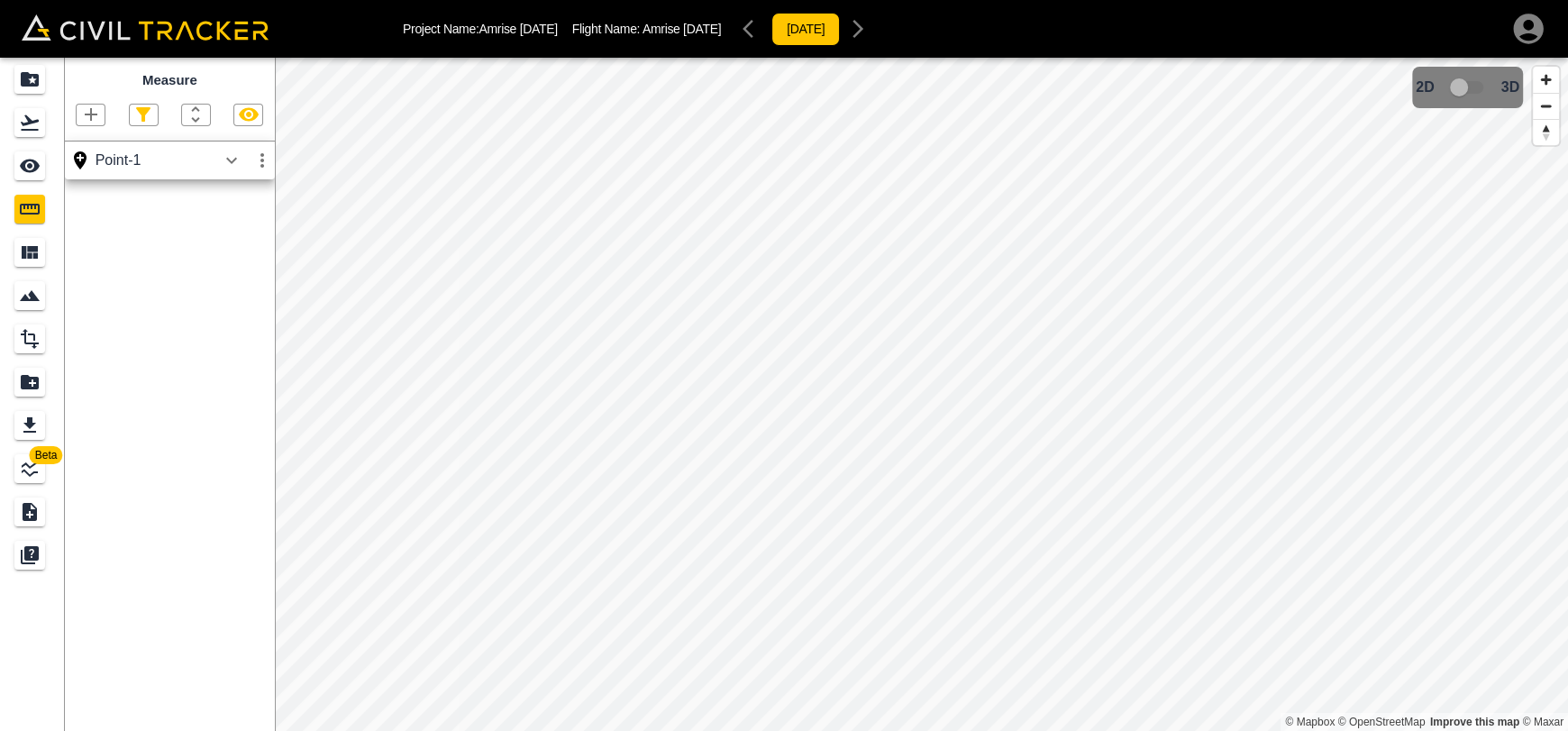
click at [240, 163] on icon "button" at bounding box center [231, 160] width 22 height 22
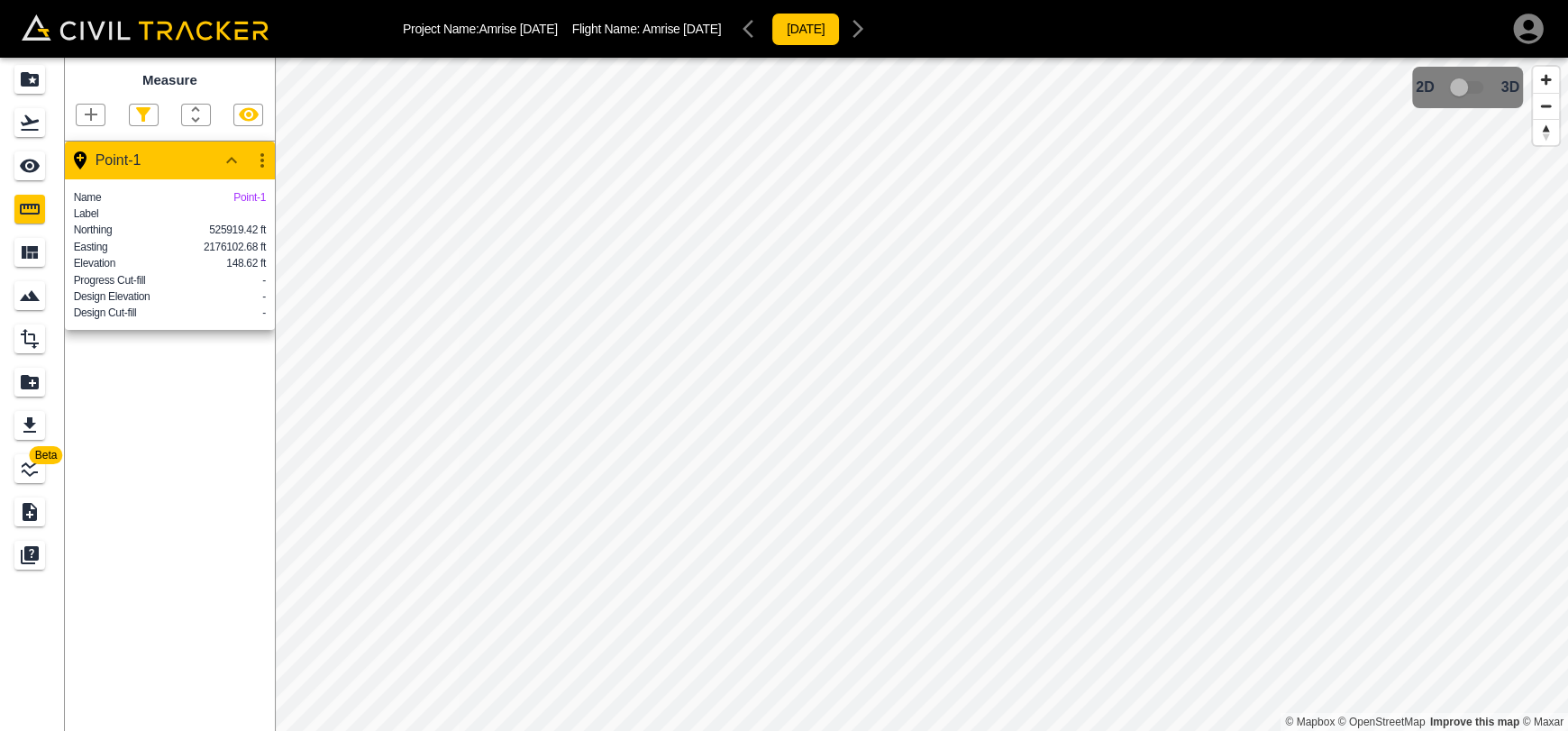
click at [260, 170] on icon "button" at bounding box center [262, 160] width 22 height 22
click at [237, 259] on h6 "Delete" at bounding box center [245, 258] width 36 height 10
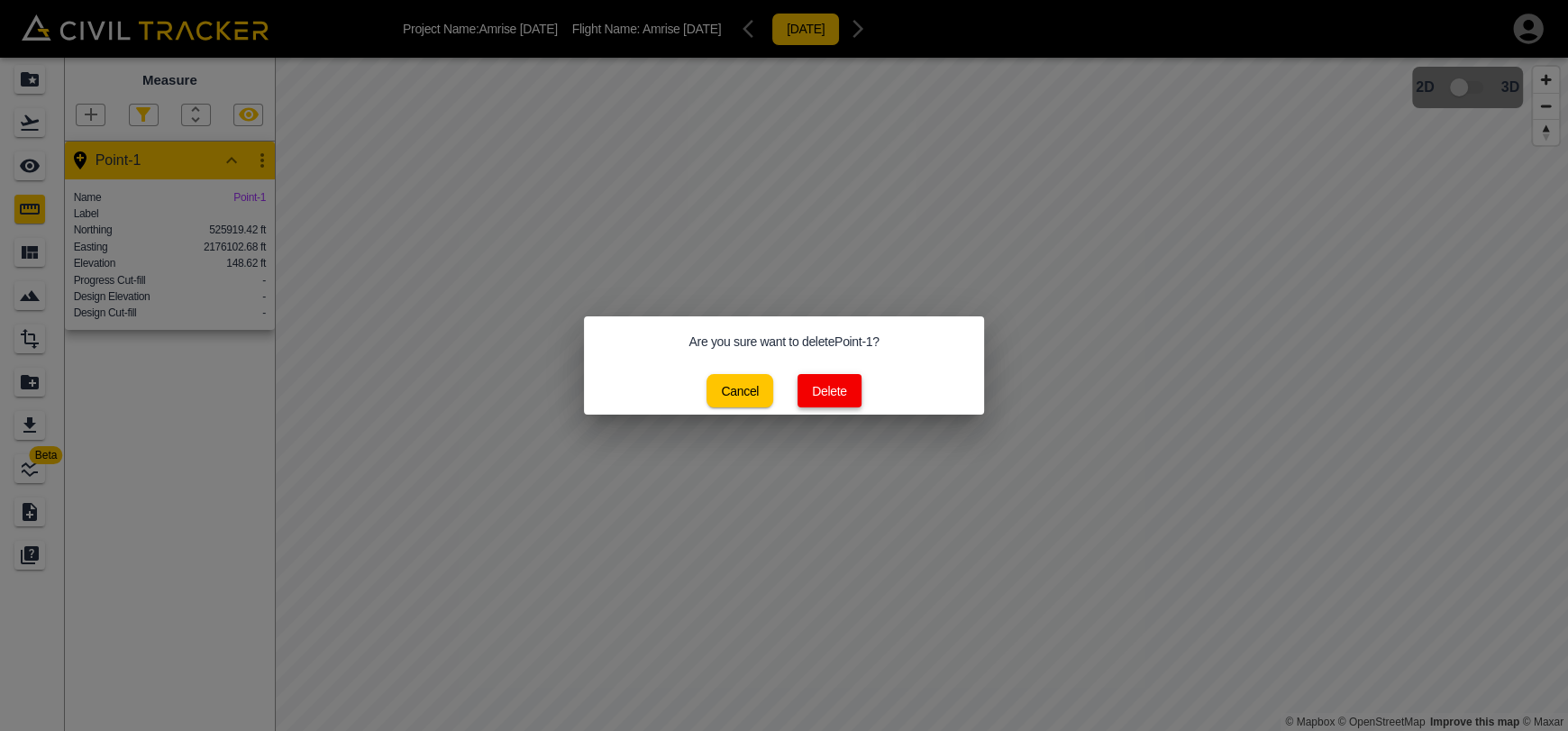
click at [816, 393] on button "Delete" at bounding box center [830, 390] width 64 height 33
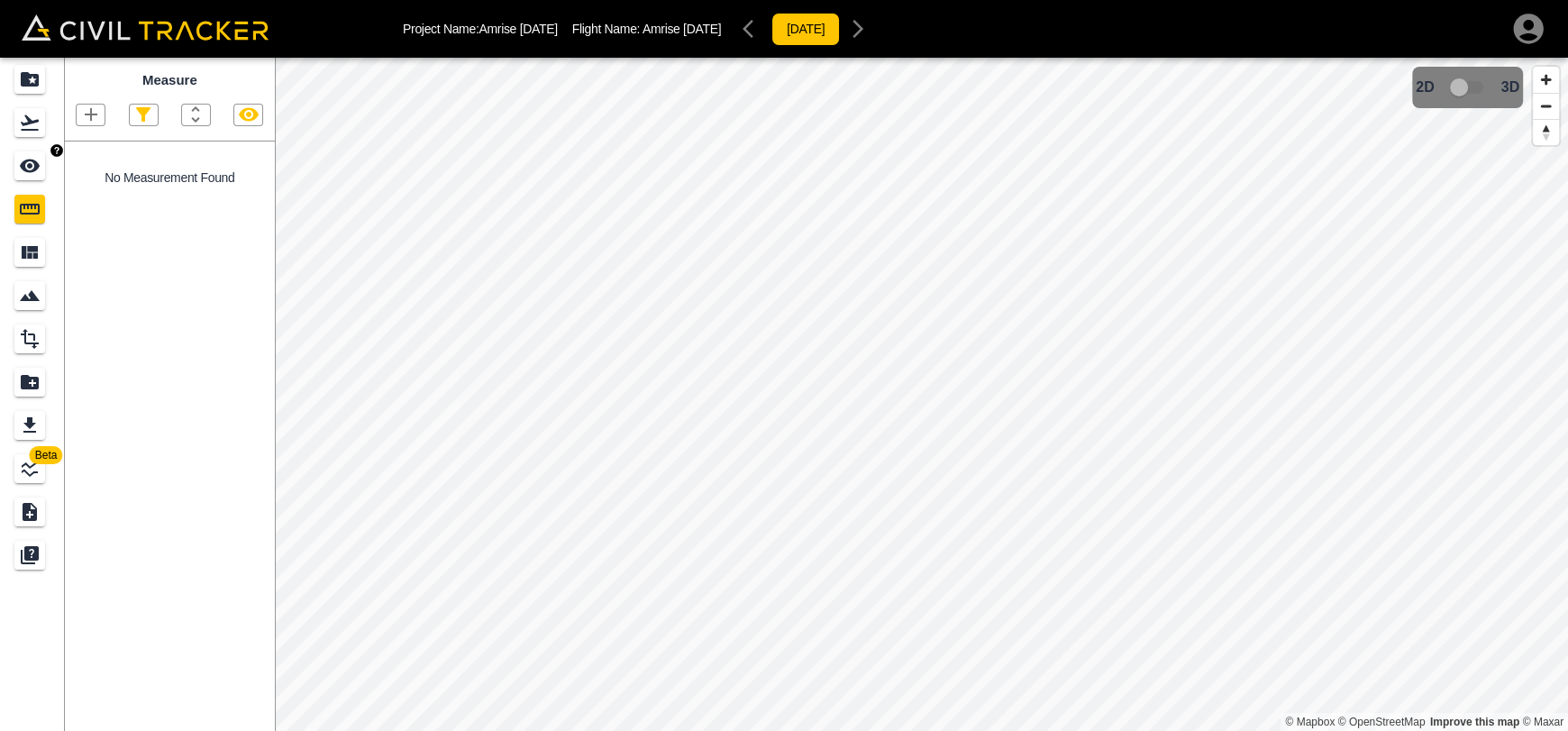
click at [25, 141] on link at bounding box center [32, 122] width 65 height 43
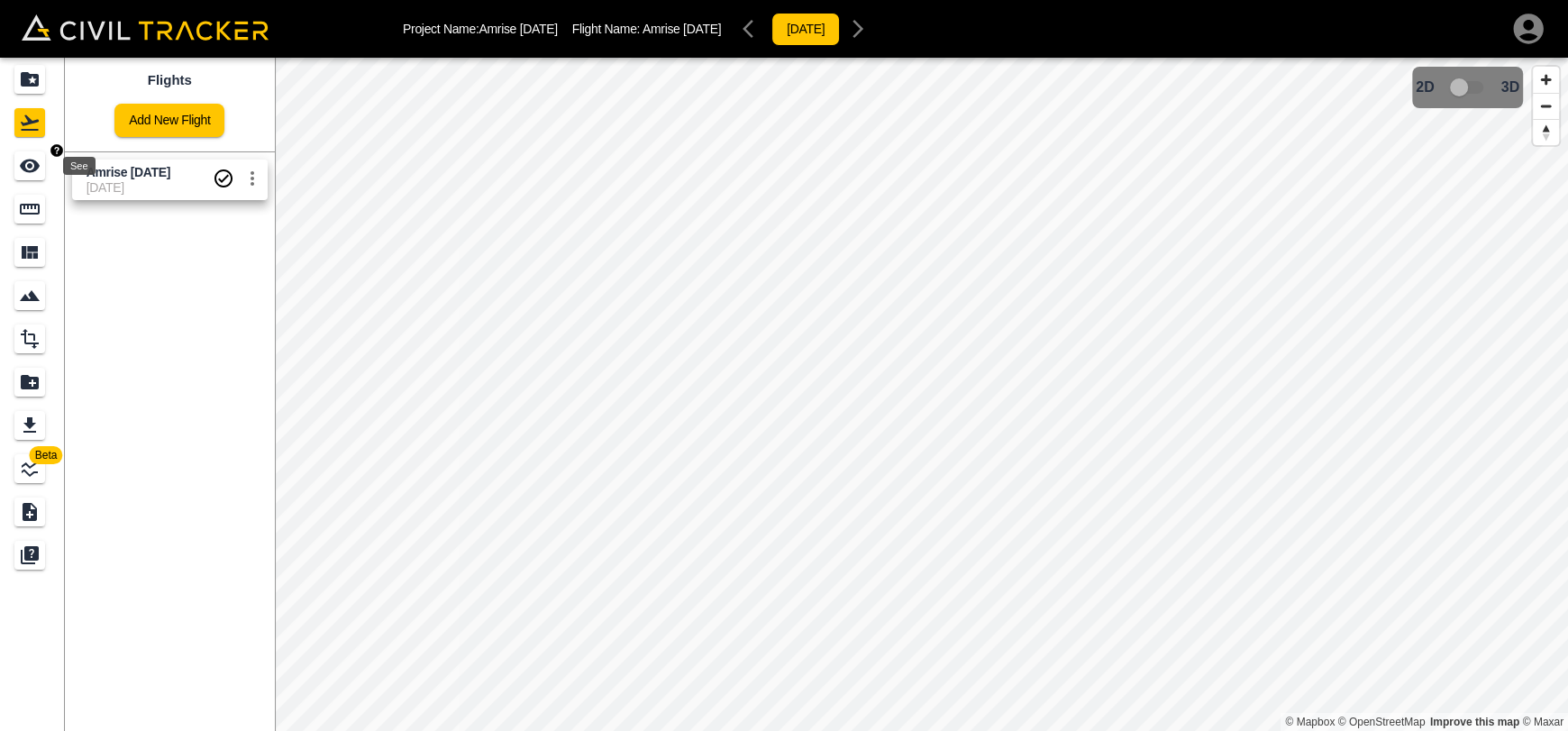
click at [29, 170] on icon "See" at bounding box center [29, 166] width 22 height 22
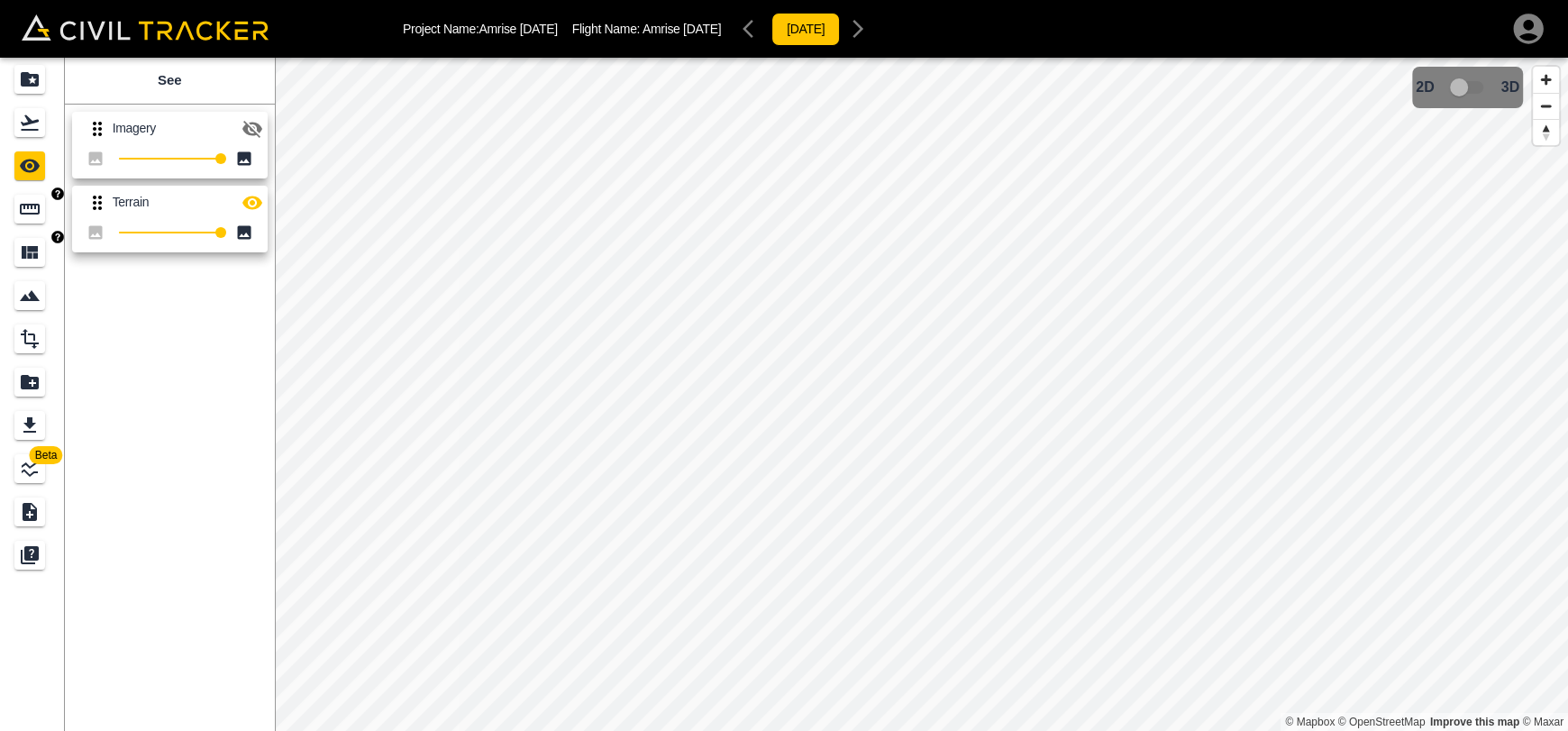
click at [31, 215] on icon "Measure" at bounding box center [29, 209] width 22 height 22
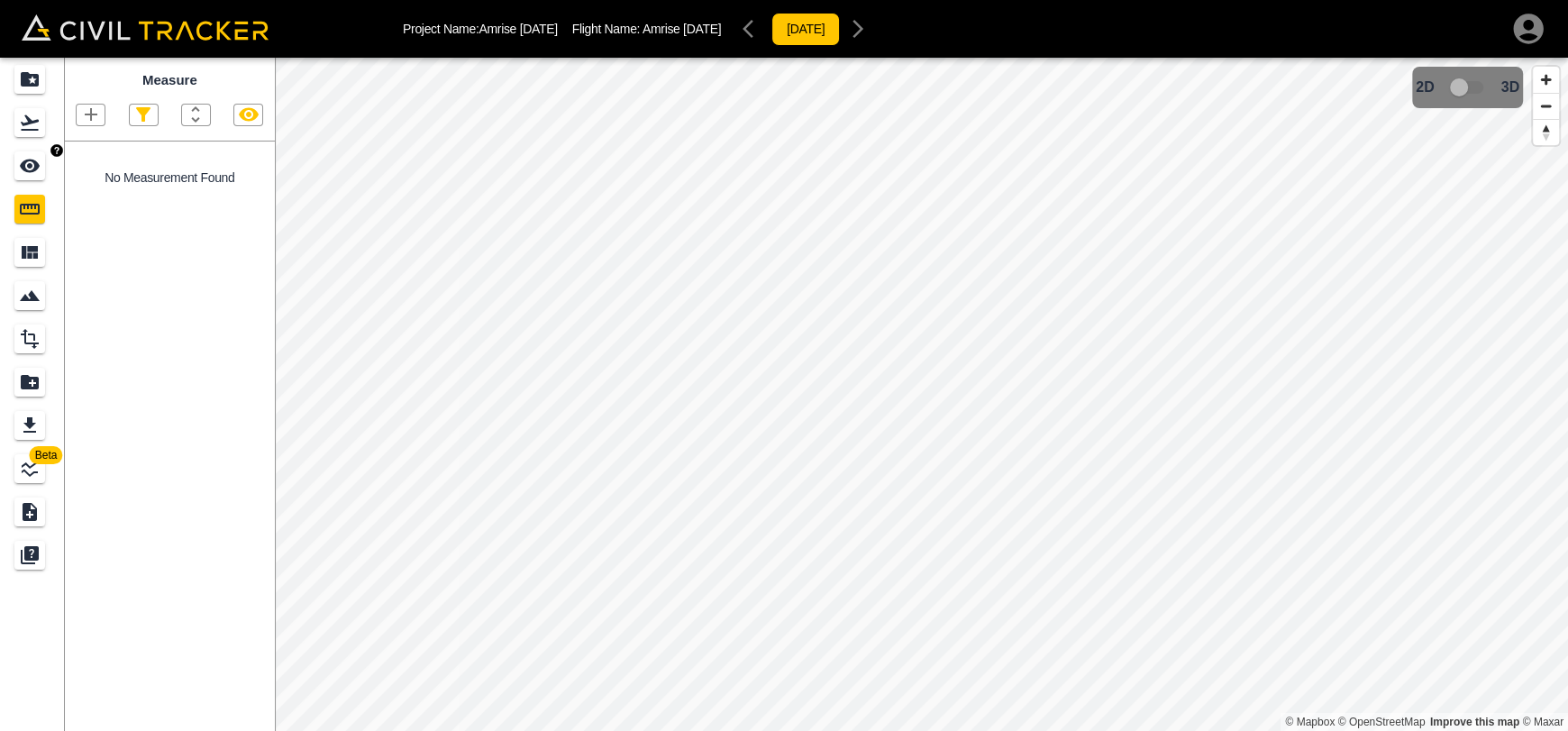
click at [10, 163] on link at bounding box center [32, 166] width 65 height 43
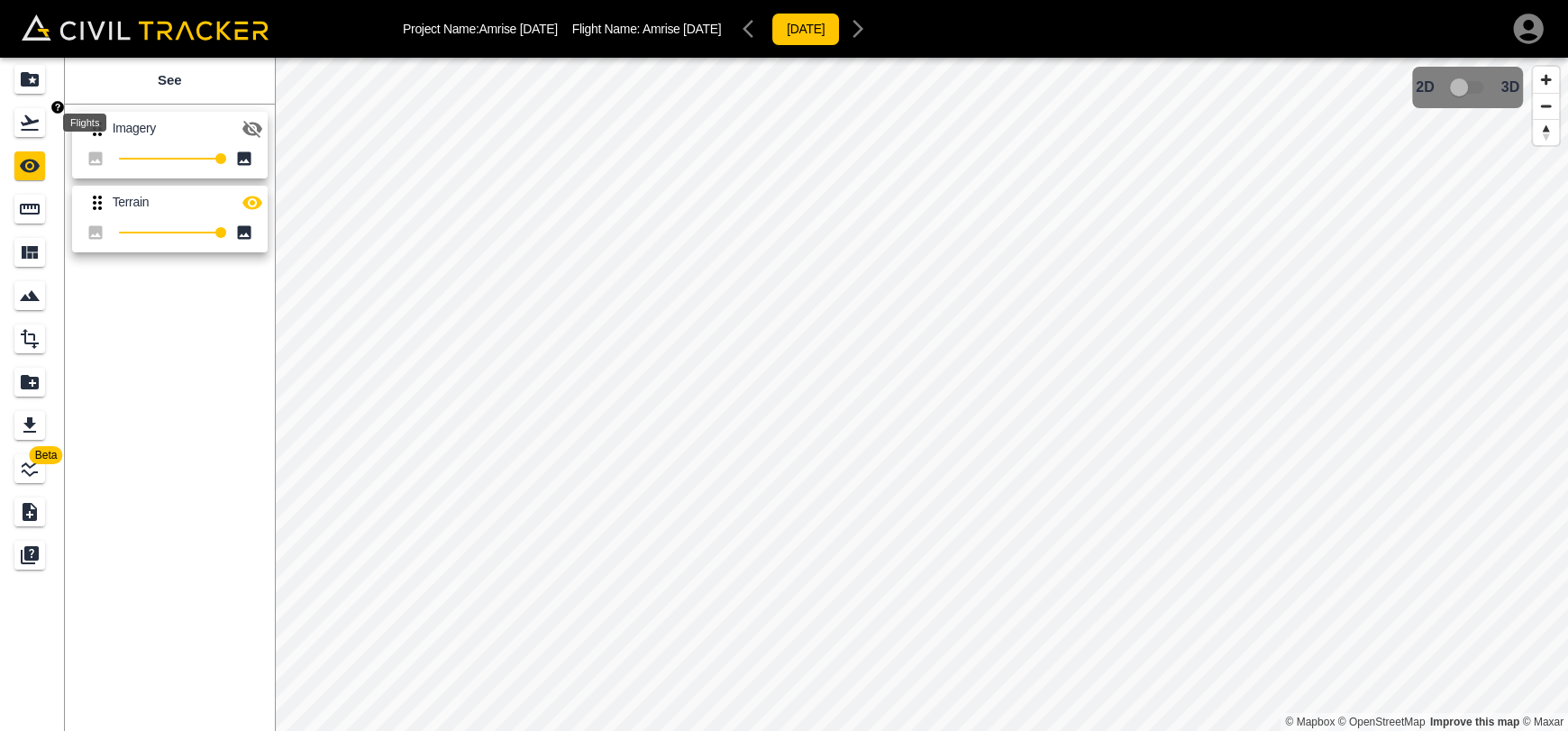
click at [27, 125] on icon "Flights" at bounding box center [29, 122] width 22 height 22
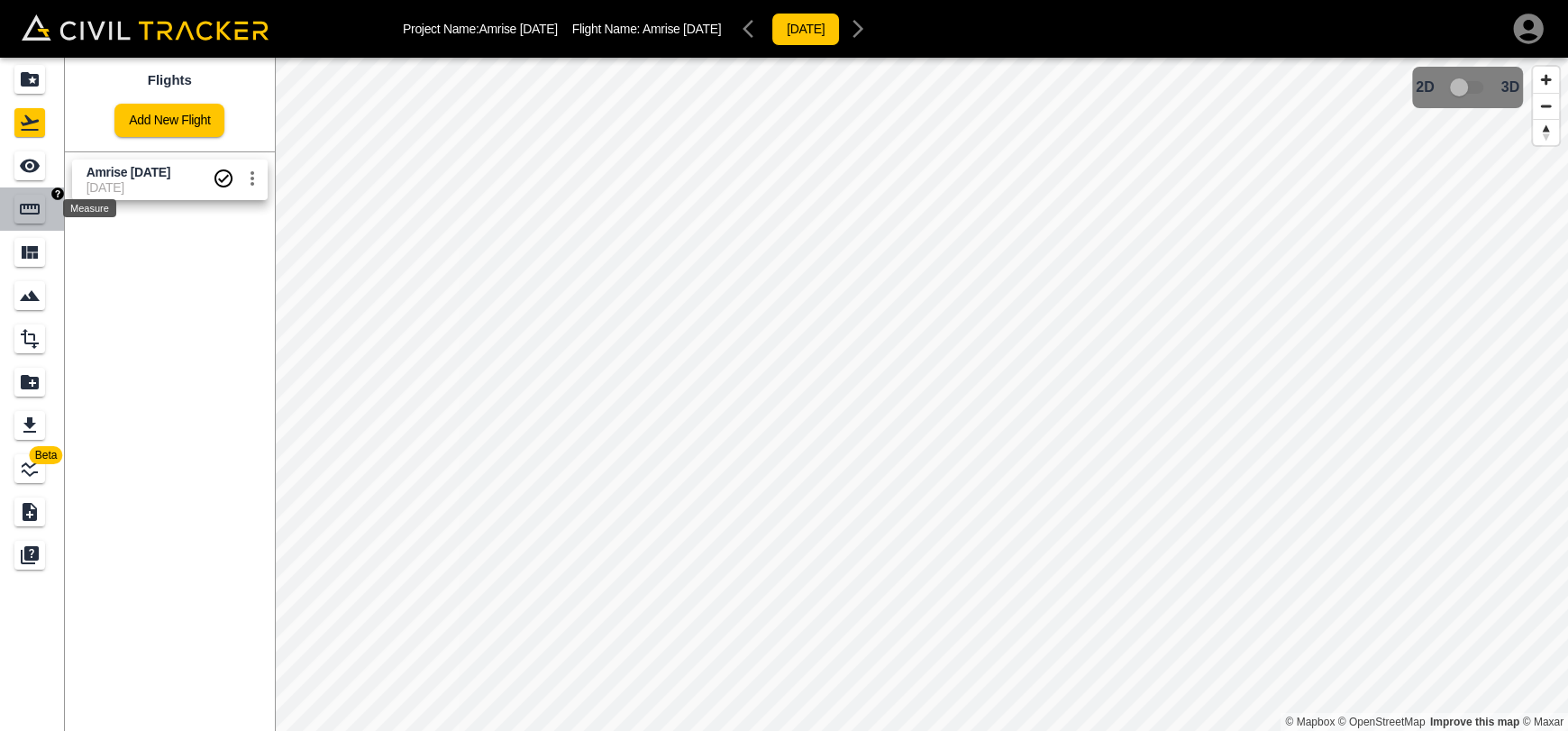
click at [37, 211] on icon "Measure" at bounding box center [29, 209] width 22 height 22
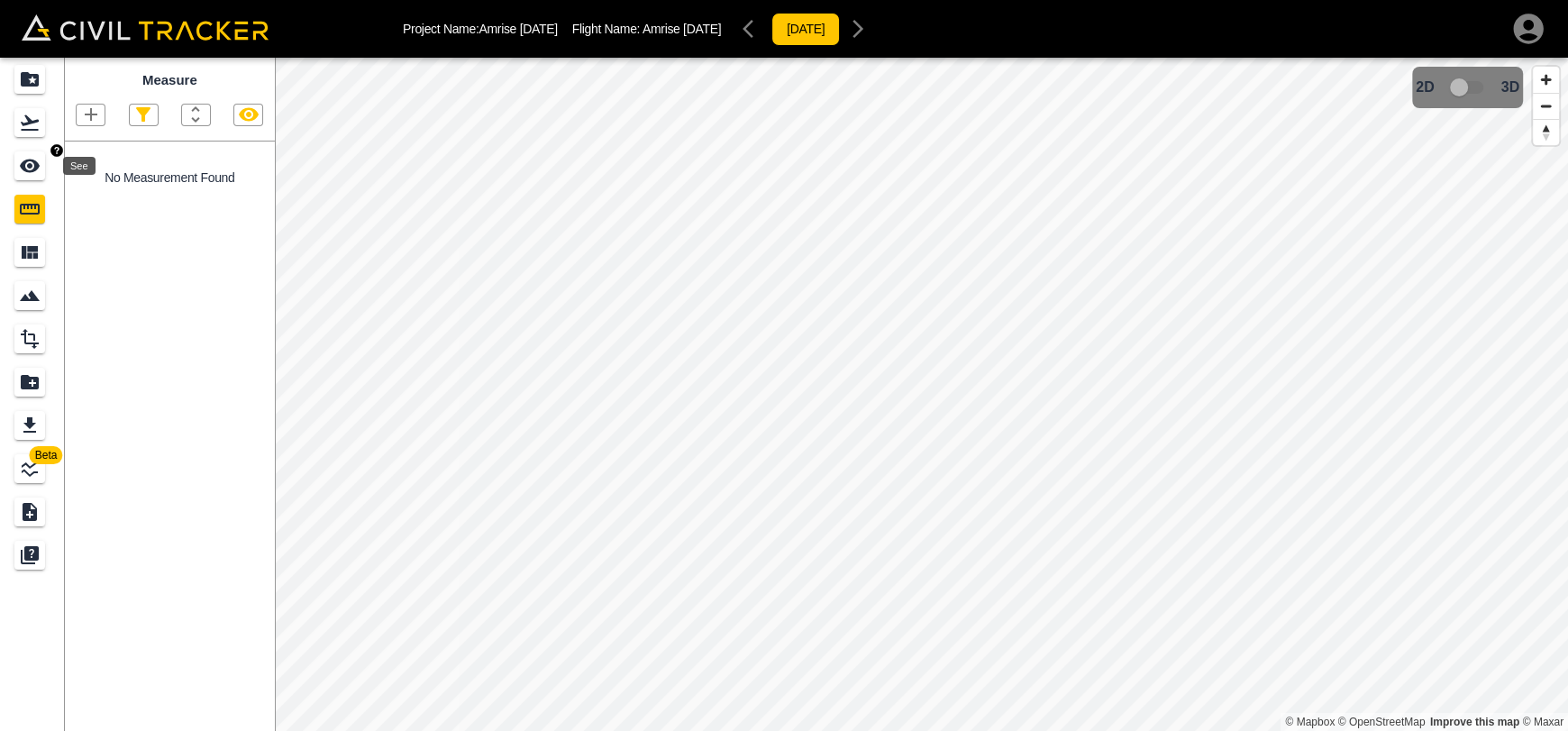
click at [33, 169] on icon "See" at bounding box center [29, 166] width 20 height 13
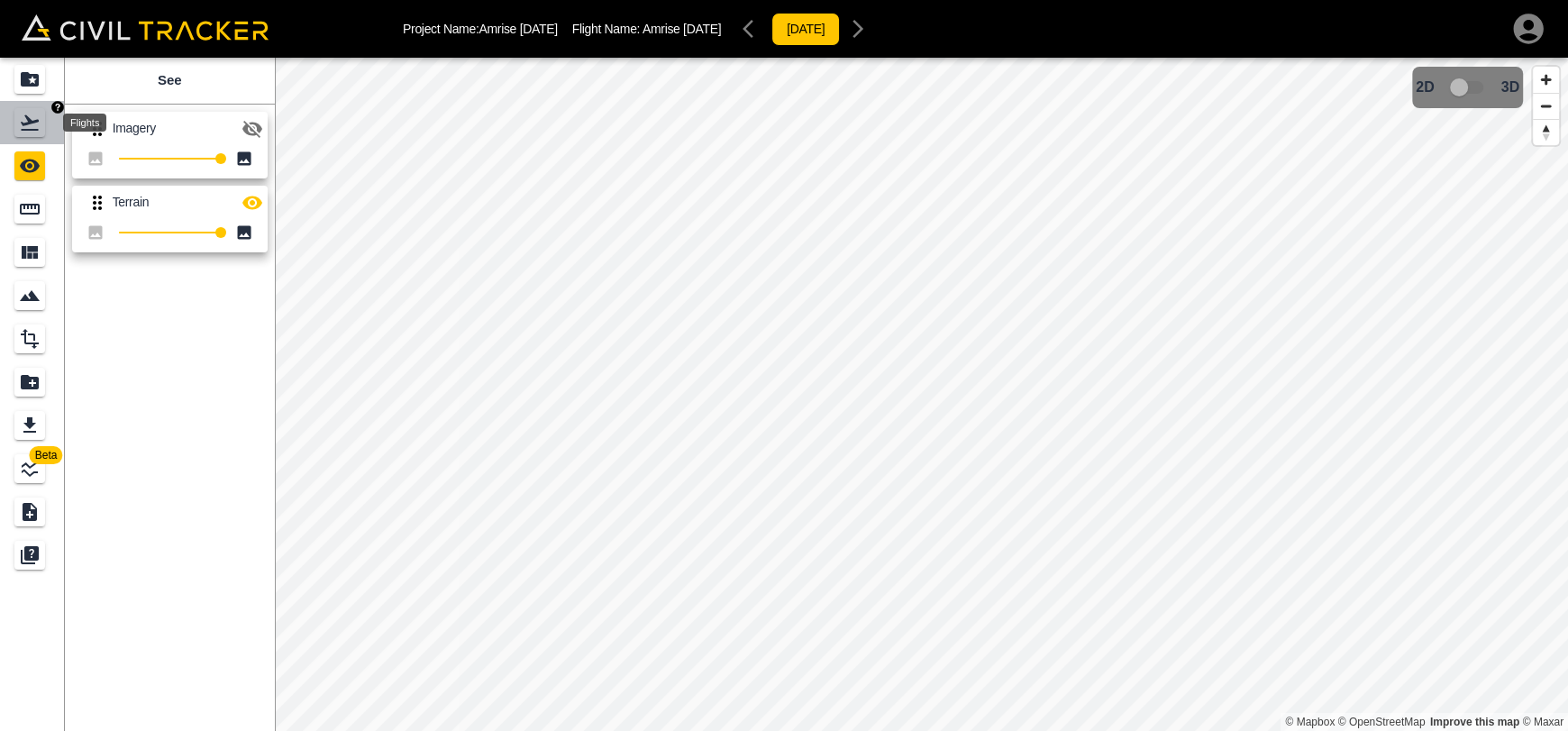
click at [23, 124] on icon "Flights" at bounding box center [29, 122] width 18 height 15
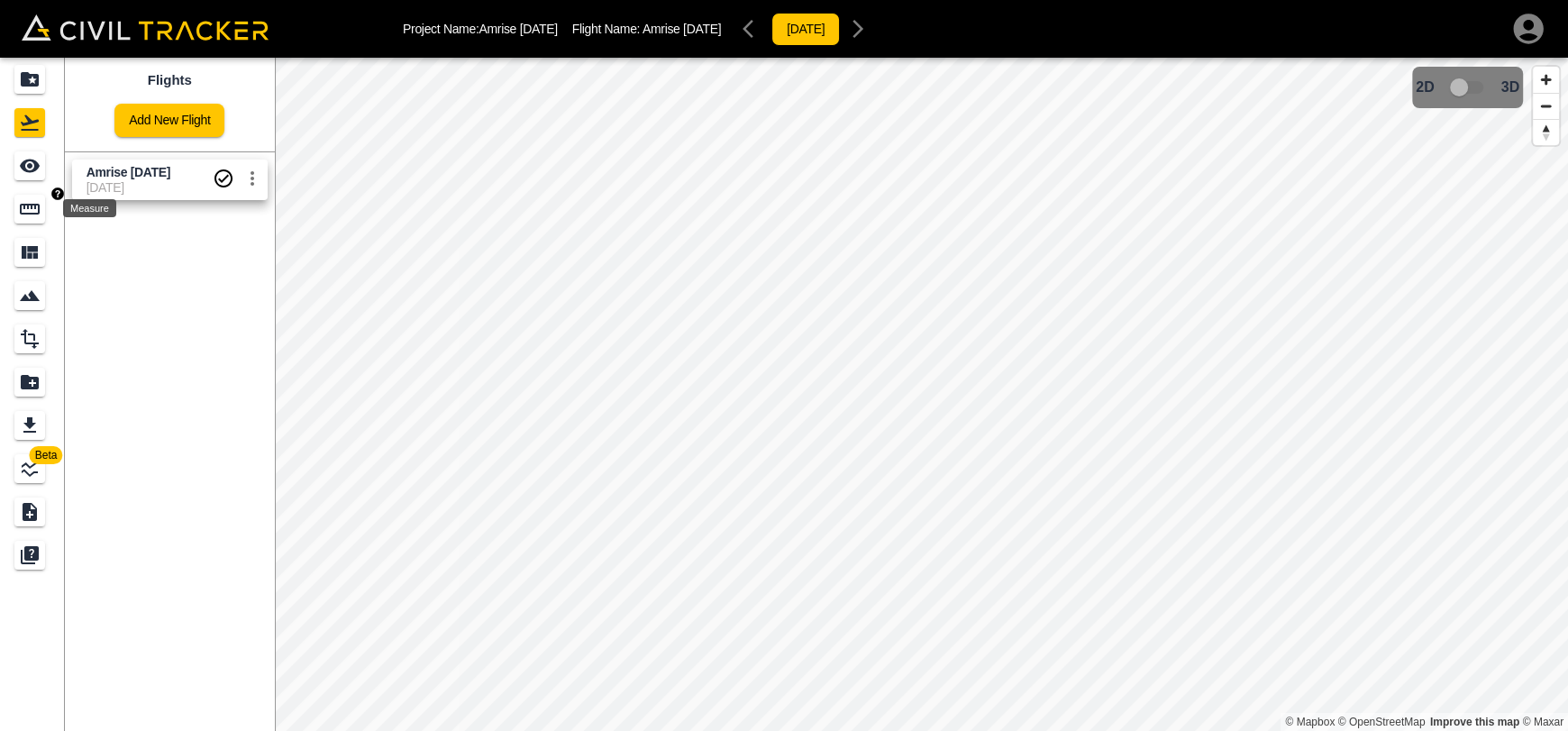
click at [24, 218] on icon "Measure" at bounding box center [29, 209] width 22 height 22
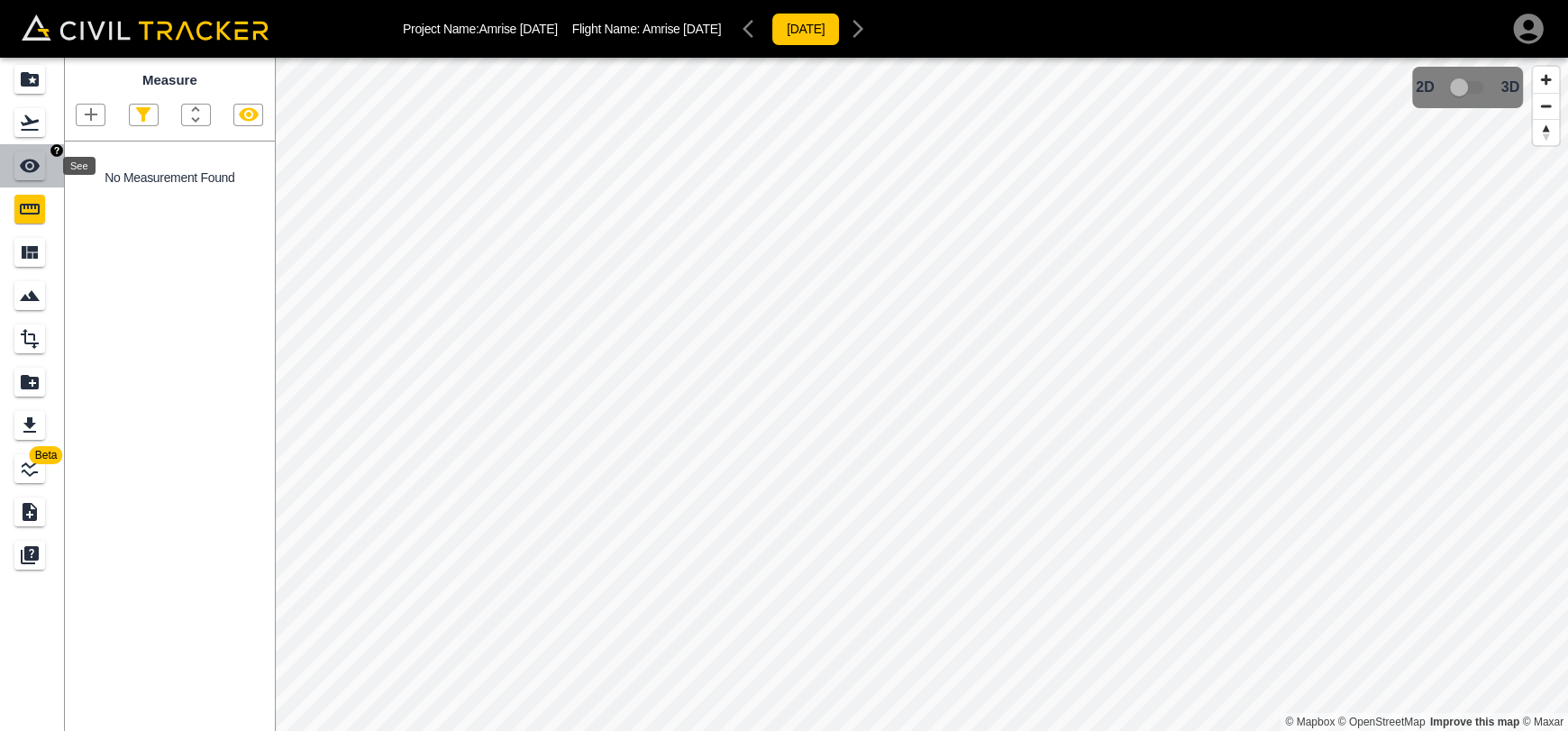
click at [16, 170] on div "See" at bounding box center [29, 166] width 31 height 29
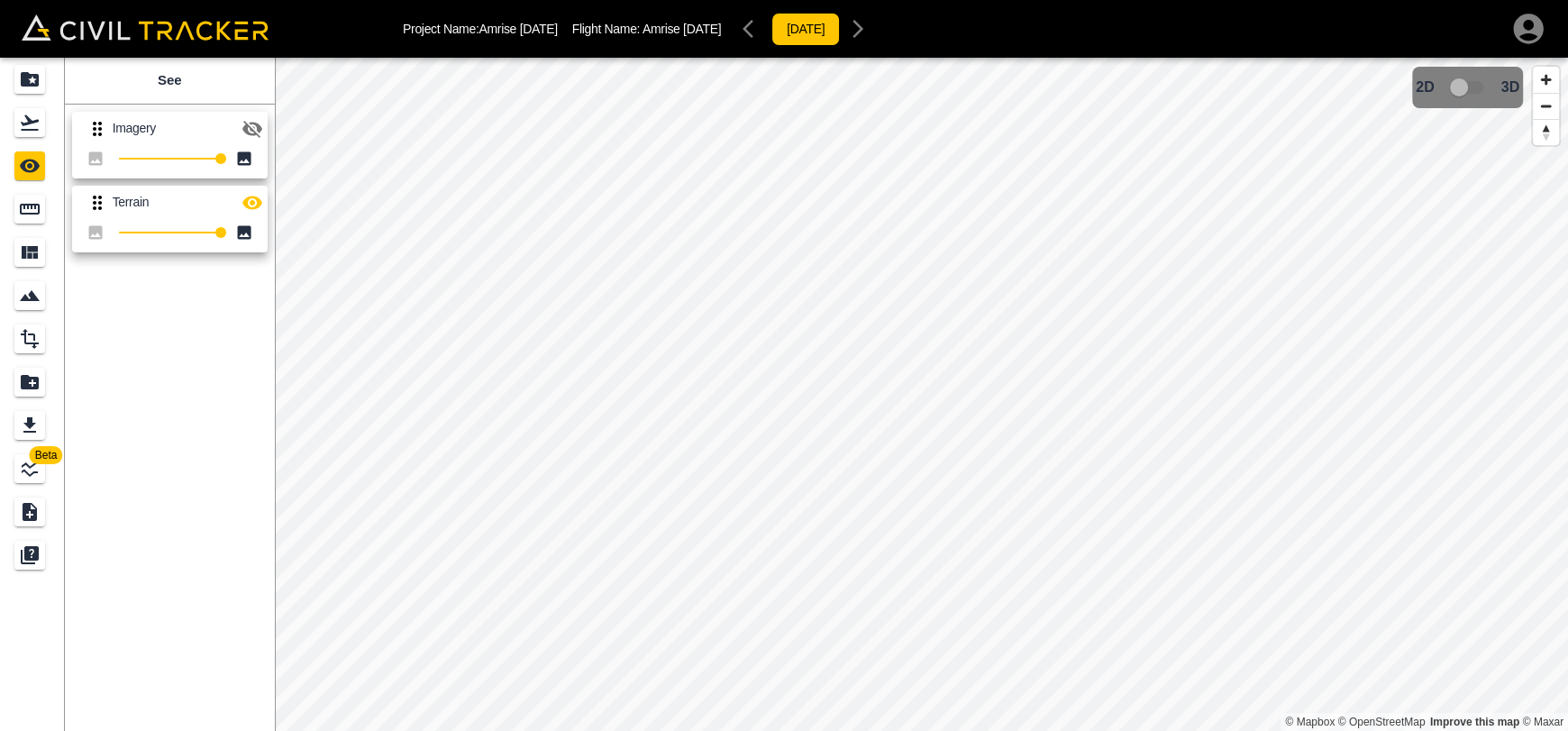
click at [267, 131] on button "button" at bounding box center [252, 129] width 36 height 36
click at [250, 199] on icon "button" at bounding box center [251, 203] width 22 height 22
click at [251, 122] on icon "button" at bounding box center [251, 128] width 20 height 13
click at [251, 122] on icon "button" at bounding box center [251, 129] width 20 height 17
click at [27, 118] on icon "Flights" at bounding box center [29, 122] width 18 height 15
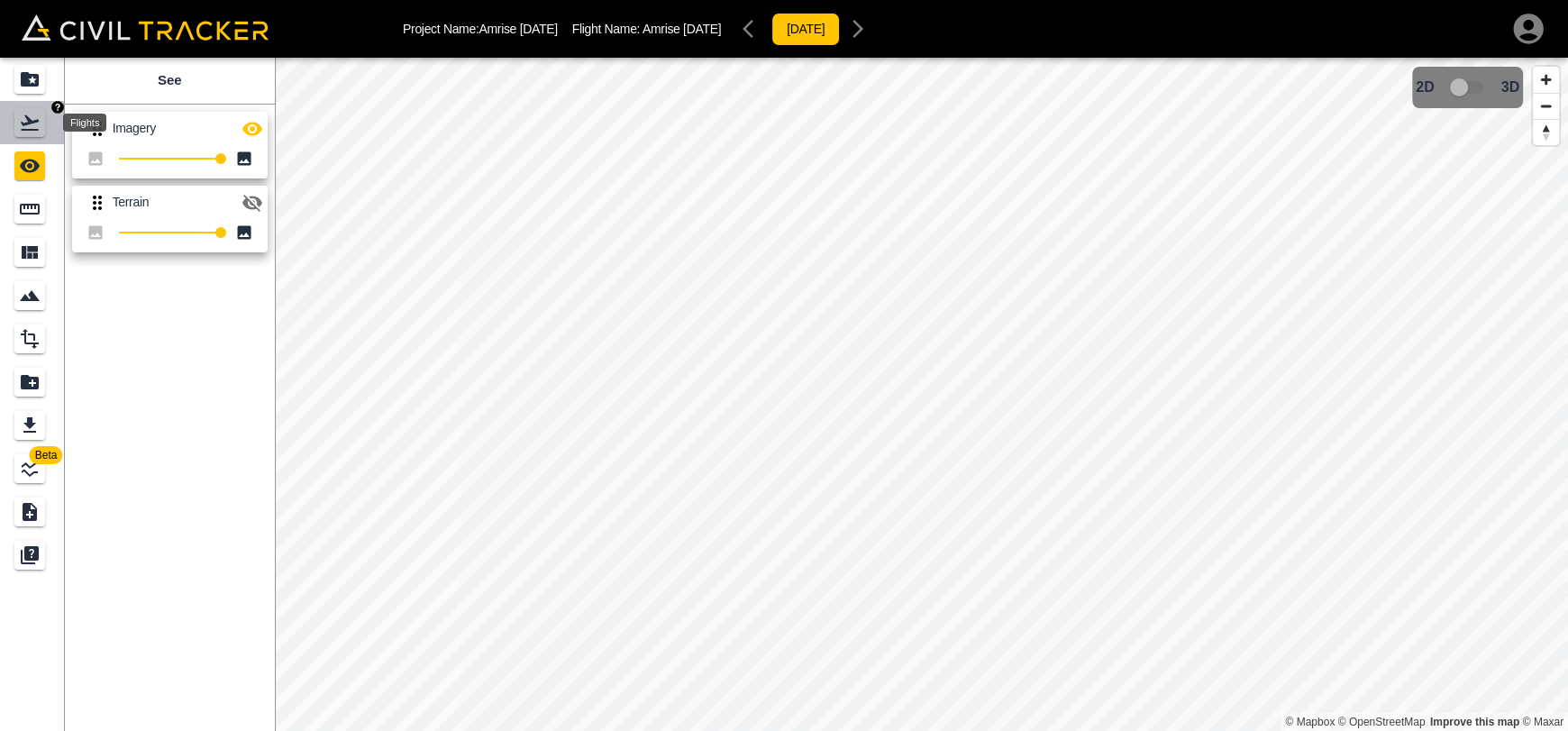
click at [33, 73] on icon "Projects" at bounding box center [29, 79] width 22 height 22
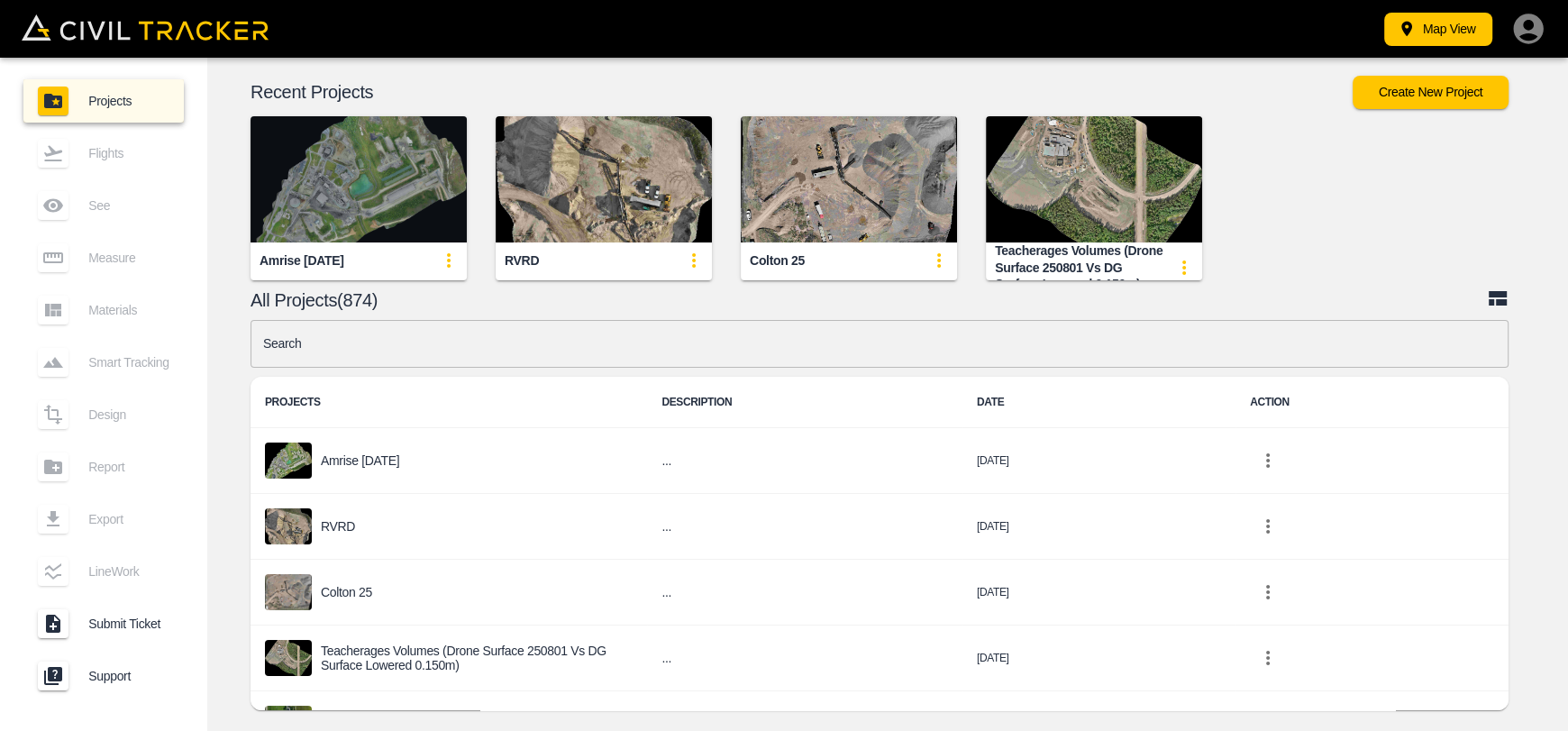
click at [424, 178] on img "button" at bounding box center [359, 179] width 217 height 126
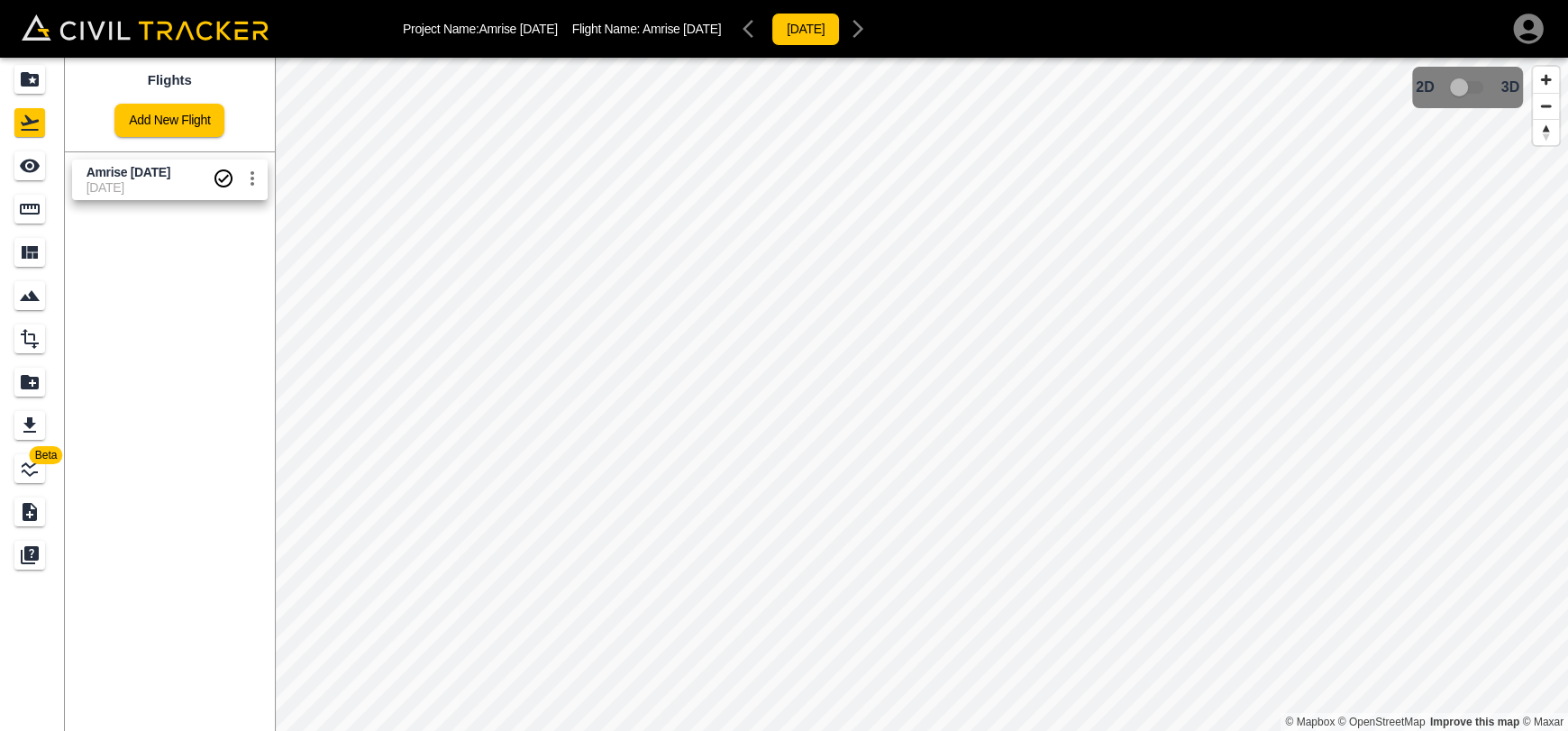
click at [144, 168] on span "Amrise [DATE]" at bounding box center [128, 171] width 84 height 14
drag, startPoint x: 25, startPoint y: 176, endPoint x: 94, endPoint y: 172, distance: 69.1
click at [25, 175] on icon "See" at bounding box center [29, 166] width 22 height 22
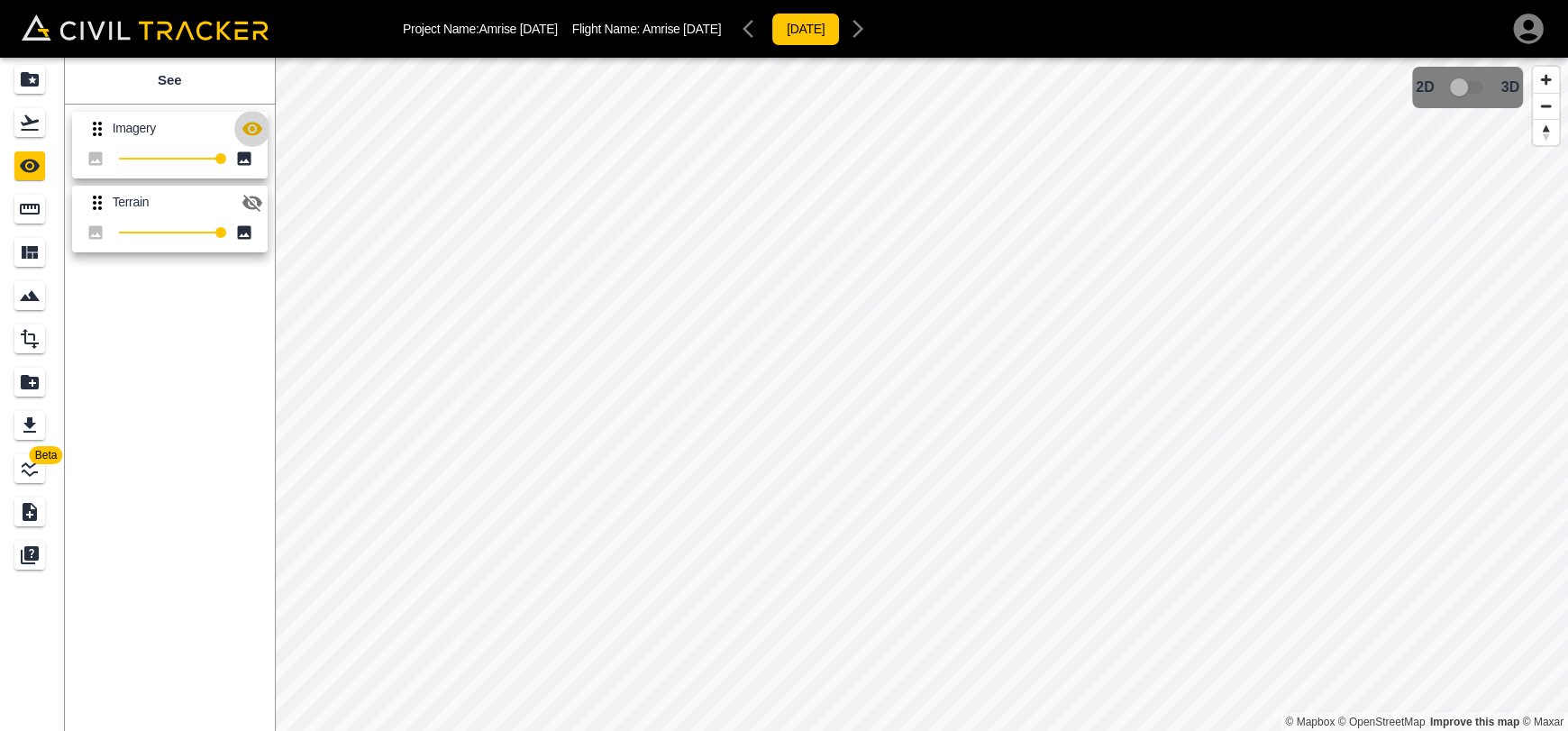
click at [246, 124] on icon "button" at bounding box center [251, 128] width 20 height 13
click at [248, 135] on icon "button" at bounding box center [251, 128] width 22 height 22
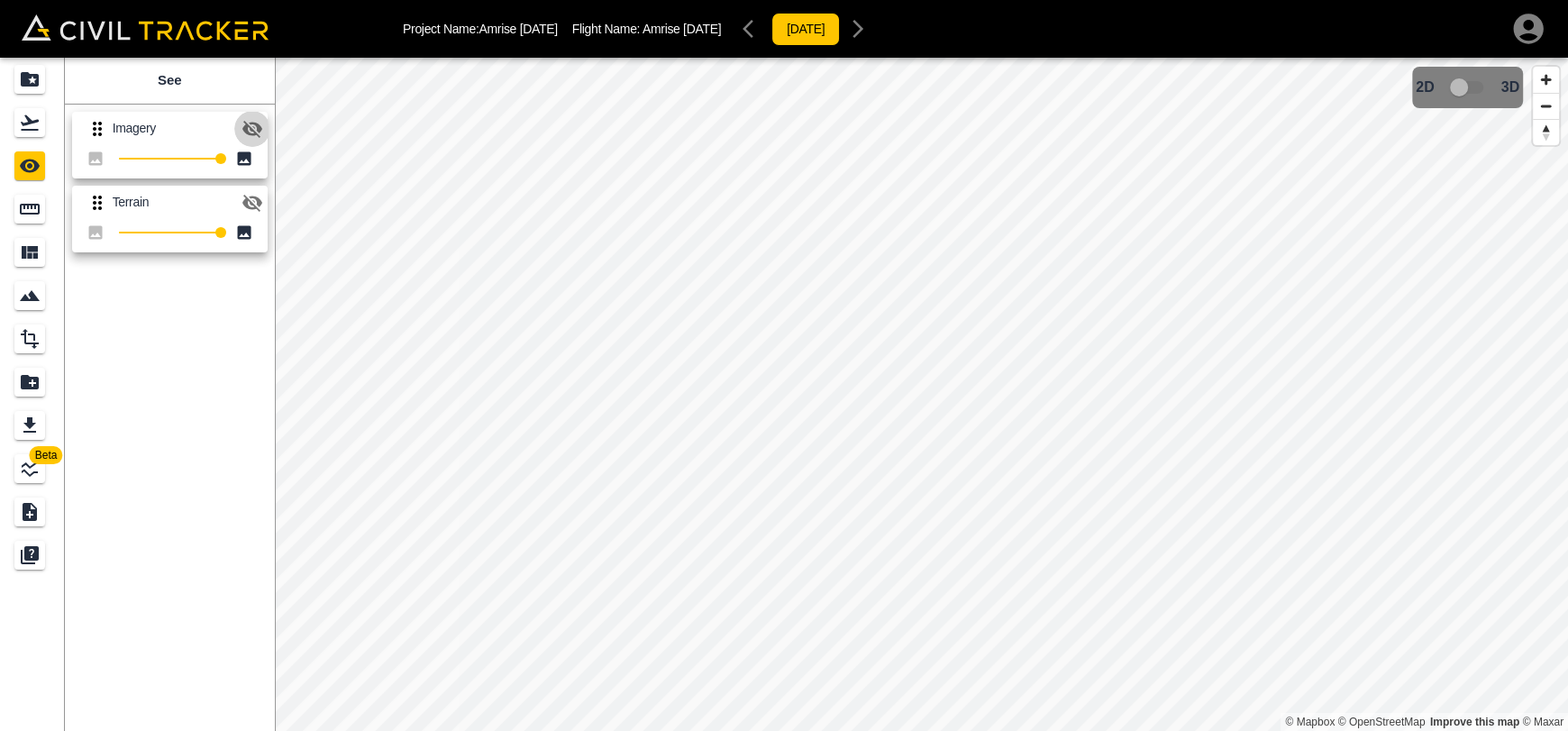
click at [248, 135] on icon "button" at bounding box center [251, 128] width 22 height 22
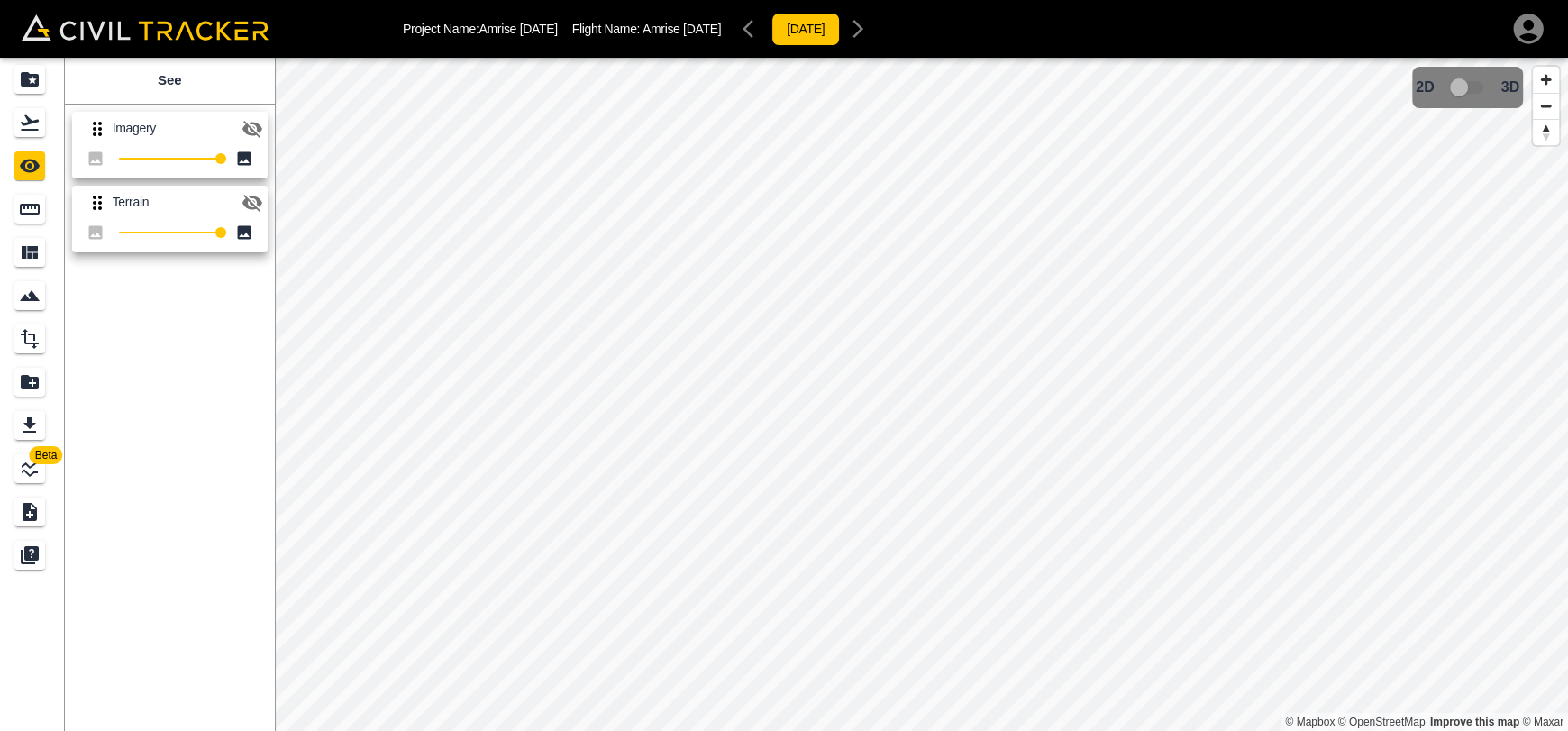
click at [248, 135] on icon "button" at bounding box center [251, 128] width 22 height 22
click at [248, 204] on icon "button" at bounding box center [251, 203] width 20 height 17
click at [255, 125] on icon "button" at bounding box center [251, 128] width 22 height 22
click at [258, 198] on icon "button" at bounding box center [251, 203] width 20 height 13
click at [19, 128] on icon "Flights" at bounding box center [29, 122] width 22 height 22
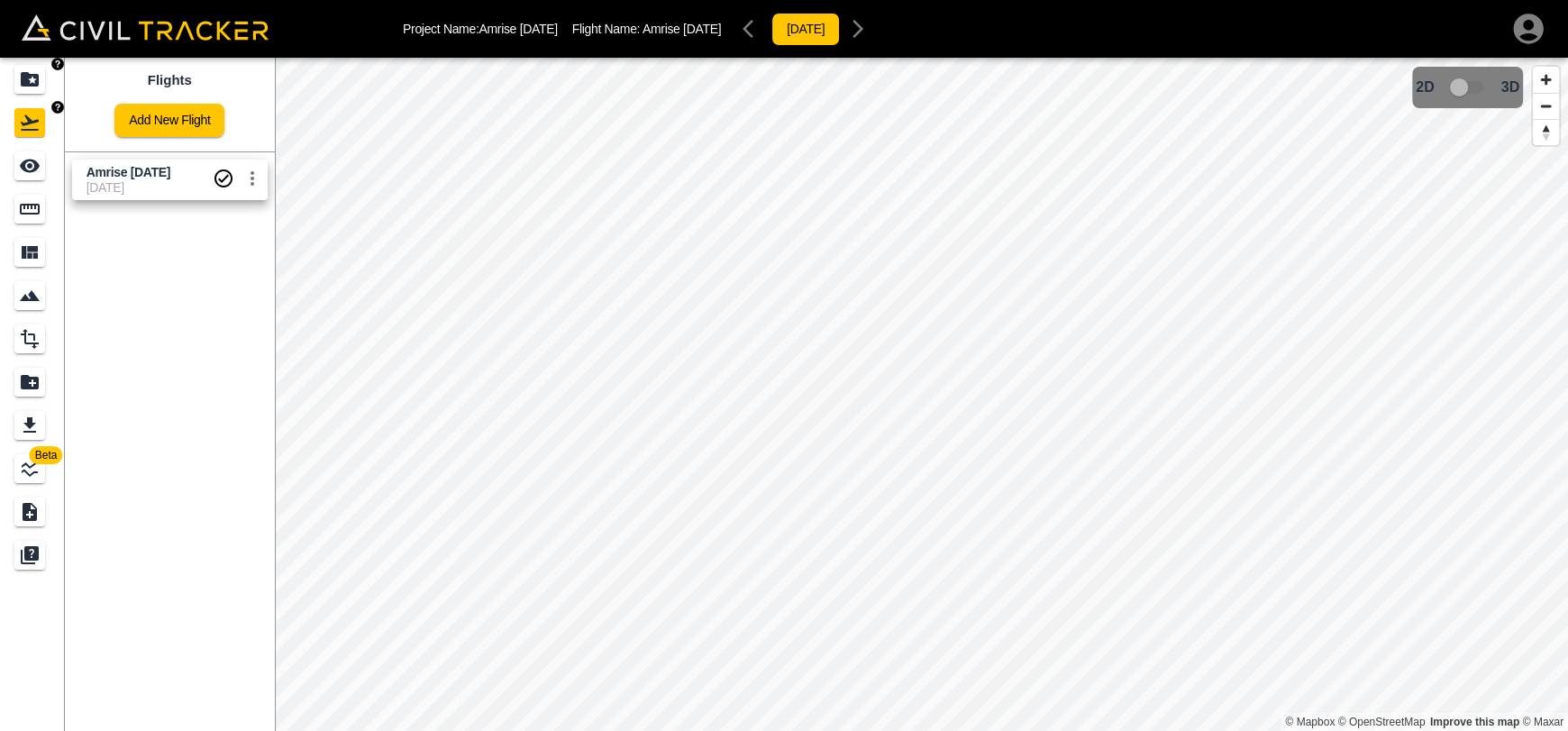
click at [28, 95] on link at bounding box center [32, 79] width 65 height 43
